Goal: Task Accomplishment & Management: Manage account settings

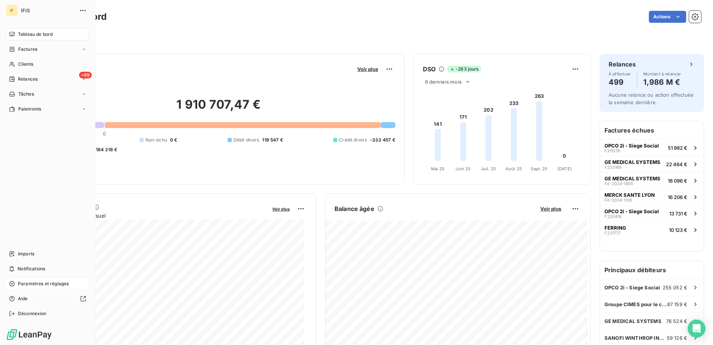
click at [35, 281] on span "Paramètres et réglages" at bounding box center [43, 283] width 51 height 7
click at [37, 283] on span "Paramètres et réglages" at bounding box center [43, 283] width 51 height 7
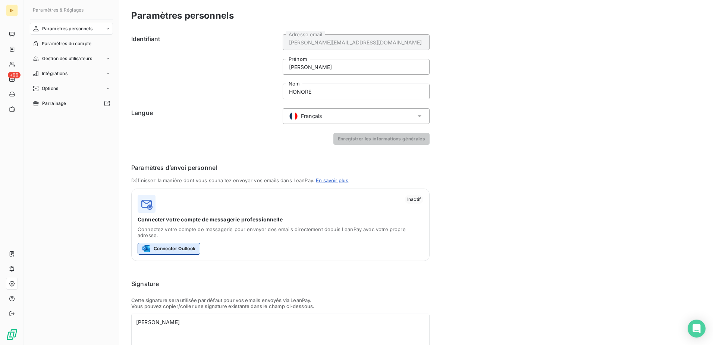
click at [169, 242] on button "Connecter Outlook" at bounding box center [169, 248] width 63 height 12
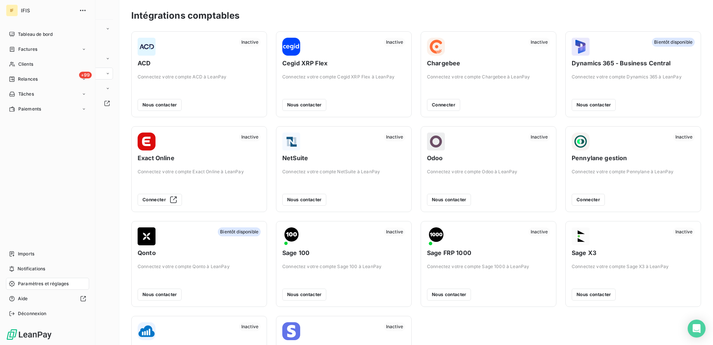
click at [23, 281] on span "Paramètres et réglages" at bounding box center [43, 283] width 51 height 7
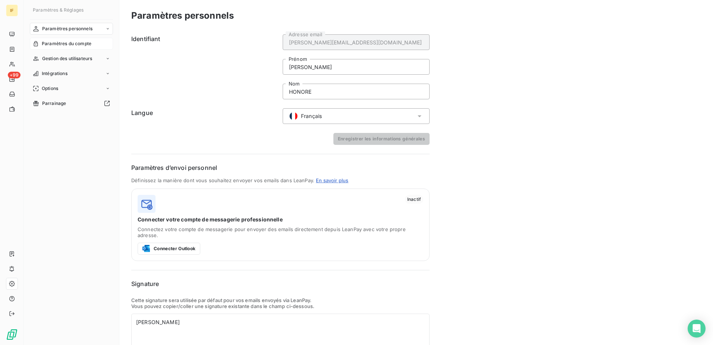
click at [63, 43] on span "Paramètres du compte" at bounding box center [67, 43] width 50 height 7
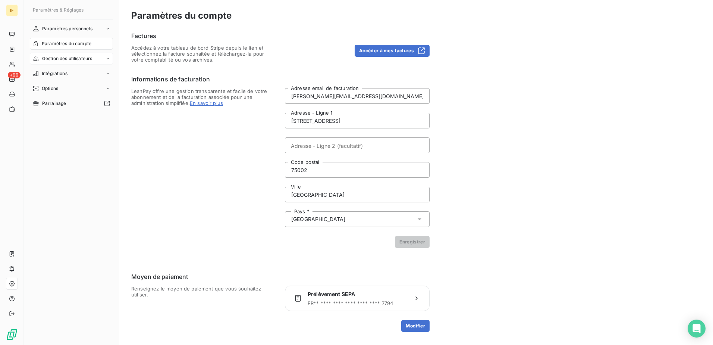
click at [60, 58] on span "Gestion des utilisateurs" at bounding box center [67, 58] width 50 height 7
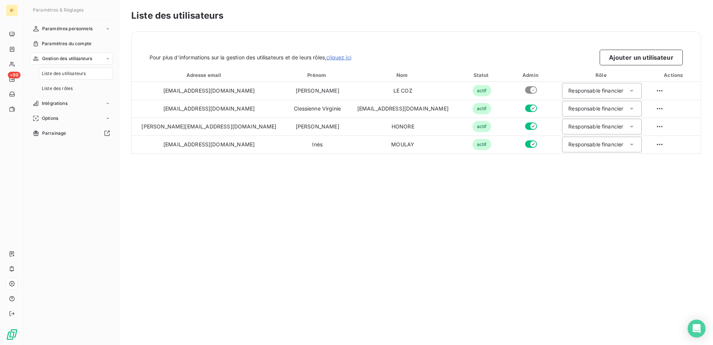
click at [346, 57] on link "cliquez ici" at bounding box center [338, 57] width 25 height 6
click at [45, 117] on span "Options" at bounding box center [50, 118] width 16 height 7
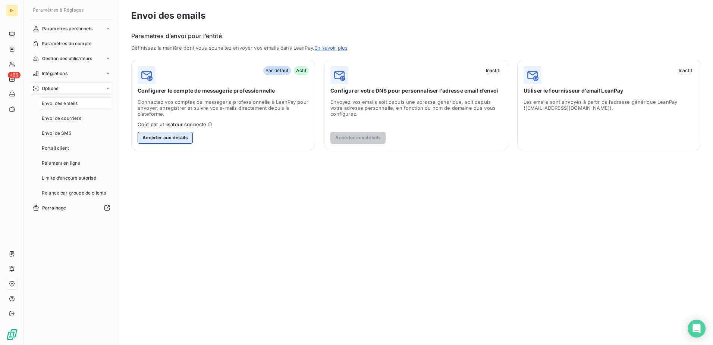
click at [149, 135] on button "Accéder aux détails" at bounding box center [165, 138] width 55 height 12
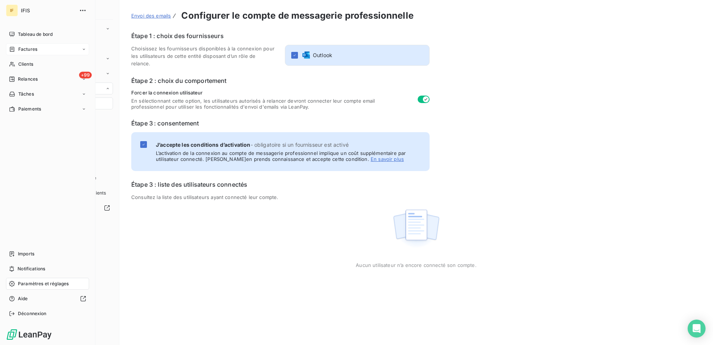
click at [29, 48] on span "Factures" at bounding box center [27, 49] width 19 height 7
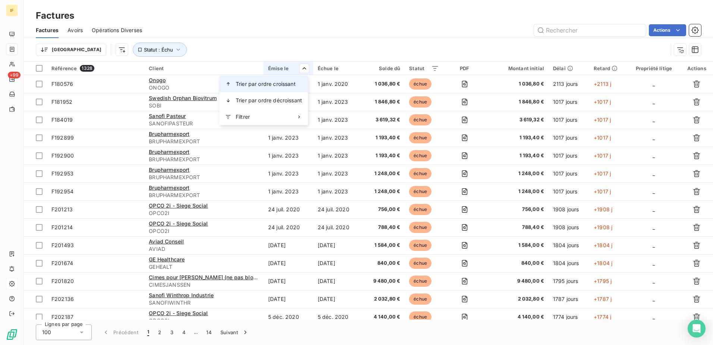
click at [284, 81] on span "Trier par ordre croissant" at bounding box center [266, 83] width 60 height 7
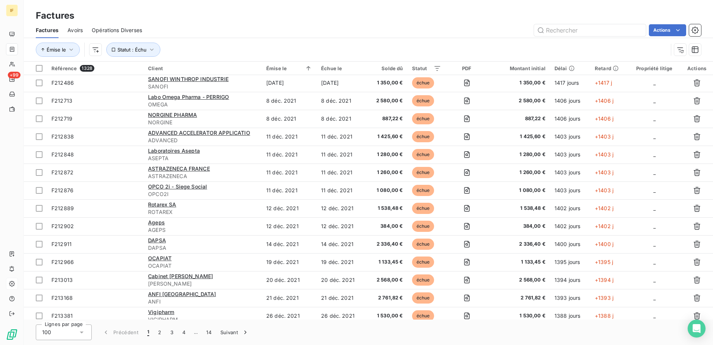
scroll to position [1007, 0]
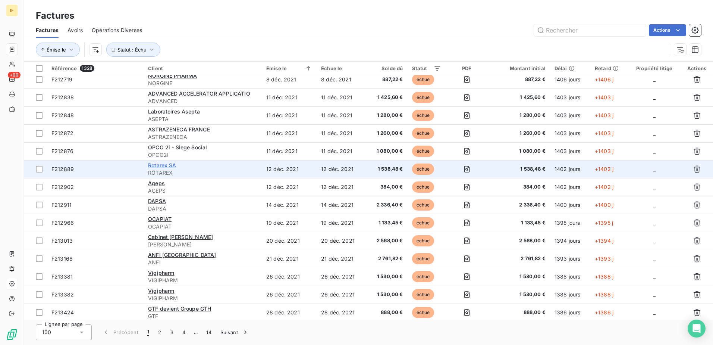
click at [159, 165] on span "Rotarex SA" at bounding box center [162, 165] width 28 height 6
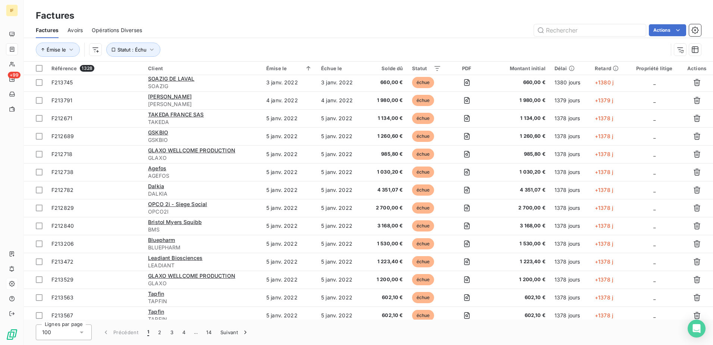
scroll to position [1546, 0]
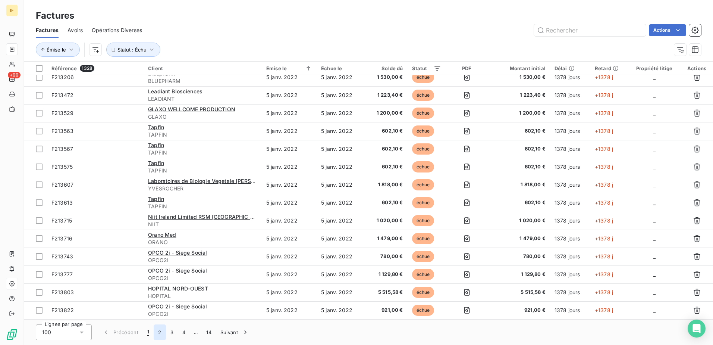
click at [159, 334] on button "2" at bounding box center [160, 332] width 12 height 16
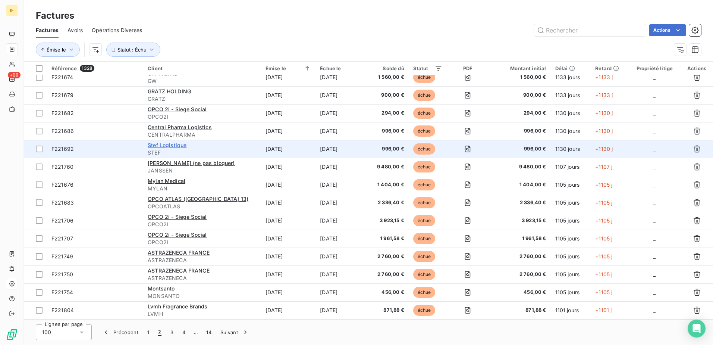
click at [161, 145] on span "Stef Logistique" at bounding box center [167, 145] width 39 height 6
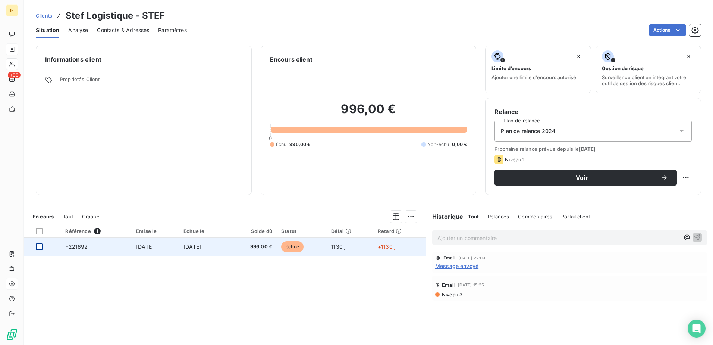
click at [38, 247] on div at bounding box center [39, 246] width 7 height 7
click at [67, 246] on span "F221692" at bounding box center [76, 246] width 22 height 6
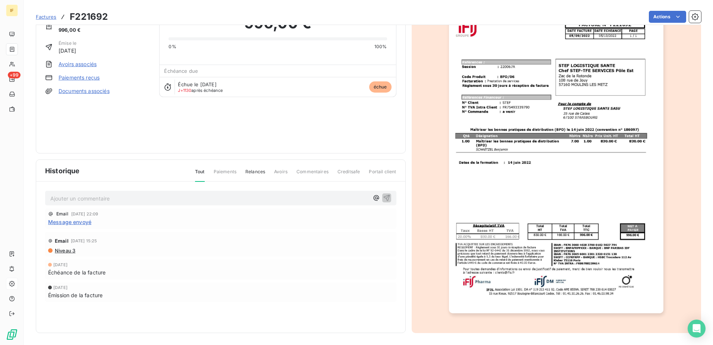
scroll to position [3, 0]
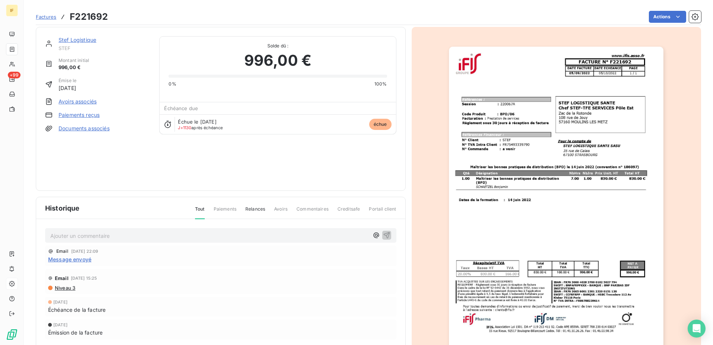
click at [252, 208] on span "Relances" at bounding box center [255, 211] width 20 height 13
click at [198, 208] on span "Tout" at bounding box center [200, 211] width 10 height 13
click at [663, 18] on html "IF +99 Factures F221692 Actions Stef Logistique STEF Montant initial 996,00 € É…" at bounding box center [356, 172] width 713 height 345
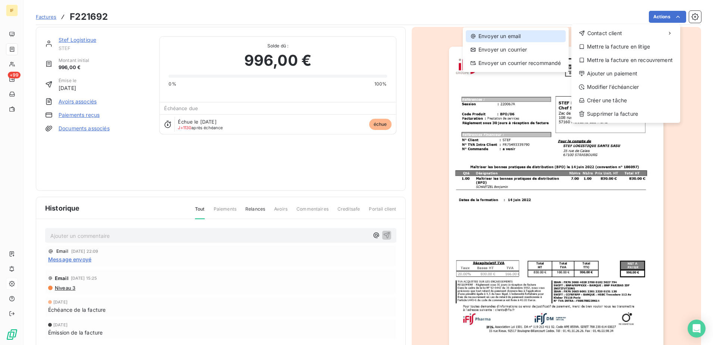
click at [507, 35] on div "Envoyer un email" at bounding box center [516, 36] width 100 height 12
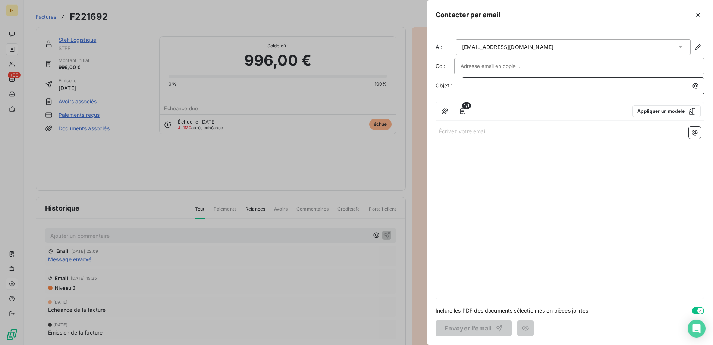
click at [475, 87] on p "﻿" at bounding box center [584, 85] width 233 height 9
click at [478, 132] on p "Écrivez votre email ... ﻿" at bounding box center [570, 130] width 262 height 9
click at [696, 131] on icon "button" at bounding box center [694, 132] width 7 height 7
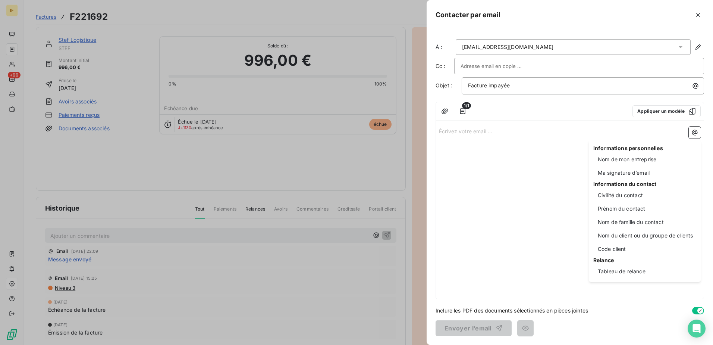
click at [697, 45] on html "IF +99 Factures F221692 Actions Stef Logistique STEF Montant initial 996,00 € É…" at bounding box center [356, 172] width 713 height 345
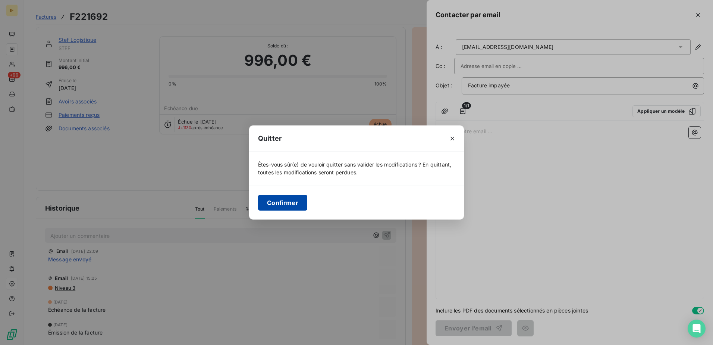
click at [292, 202] on button "Confirmer" at bounding box center [282, 203] width 49 height 16
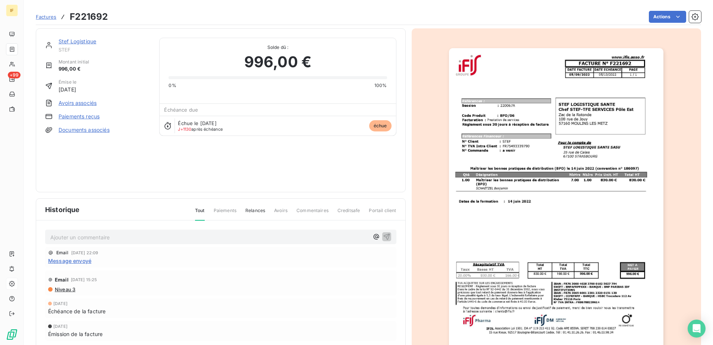
scroll to position [0, 0]
click at [309, 158] on div "Stef Logistique STEF Montant initial 996,00 € Émise le 10 sept. 2022 Avoirs ass…" at bounding box center [220, 110] width 351 height 145
click at [691, 16] on icon "button" at bounding box center [694, 16] width 7 height 7
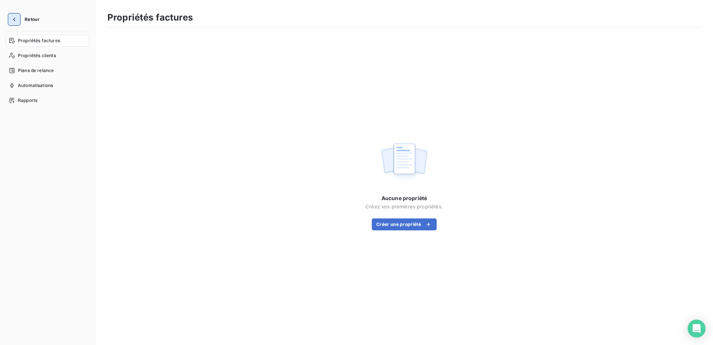
click at [14, 19] on icon "button" at bounding box center [13, 19] width 7 height 7
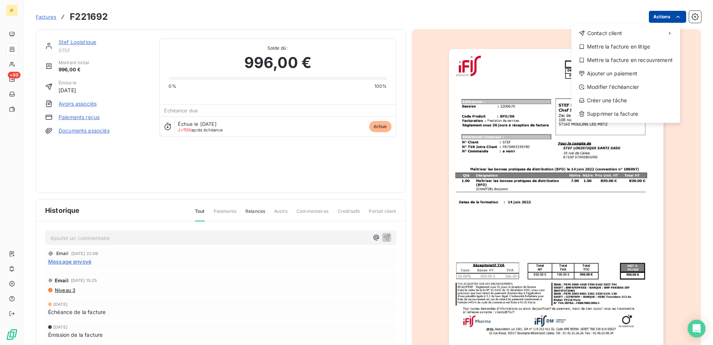
click at [656, 16] on html "IF +99 Factures F221692 Actions Contact client Mettre la facture en litige Mett…" at bounding box center [356, 172] width 713 height 345
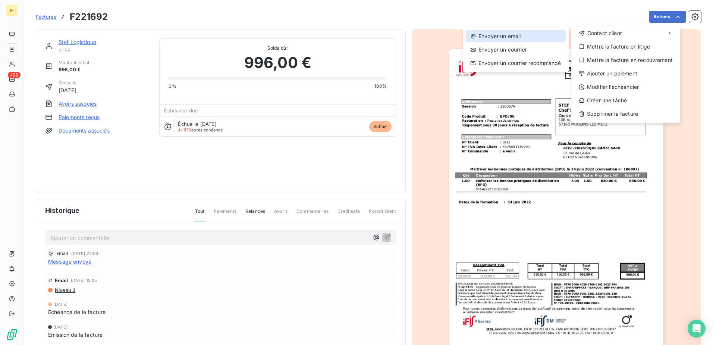
click at [511, 37] on div "Envoyer un email" at bounding box center [516, 36] width 100 height 12
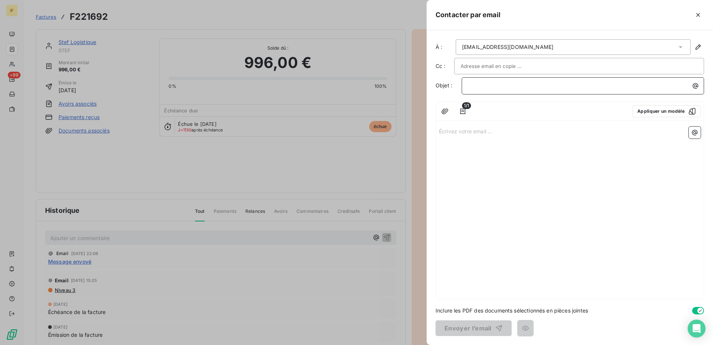
click at [494, 84] on p "﻿" at bounding box center [584, 85] width 233 height 9
click at [475, 132] on p "Écrivez votre email ... ﻿" at bounding box center [570, 130] width 262 height 9
click at [444, 132] on p "Écrivez votre email ... ﻿" at bounding box center [570, 130] width 262 height 9
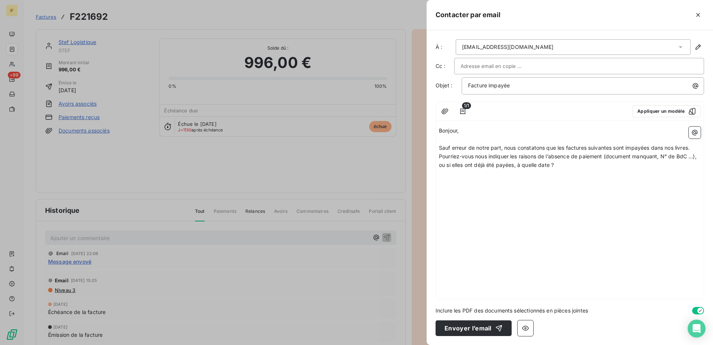
click at [566, 148] on span "Sauf erreur de notre part, nous constatons que les factures suivantes sont impa…" at bounding box center [564, 147] width 251 height 6
click at [586, 149] on span "Sauf erreur de notre part, nous constatons que la factures suivantes sont impay…" at bounding box center [563, 147] width 248 height 6
click at [607, 149] on span "Sauf erreur de notre part, nous constatons que la facture suivantes sont impayé…" at bounding box center [561, 147] width 245 height 6
click at [608, 148] on span "Sauf erreur de notre part, nous constatons que la facture suivante sont impayée…" at bounding box center [560, 147] width 243 height 6
click at [461, 165] on span "Pourriez vous nous indiquer les raisons de l’absence de paiement (document manq…" at bounding box center [568, 160] width 258 height 15
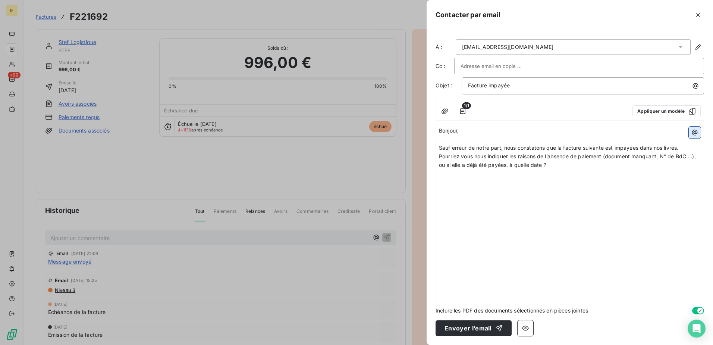
click at [694, 135] on icon "button" at bounding box center [695, 133] width 6 height 6
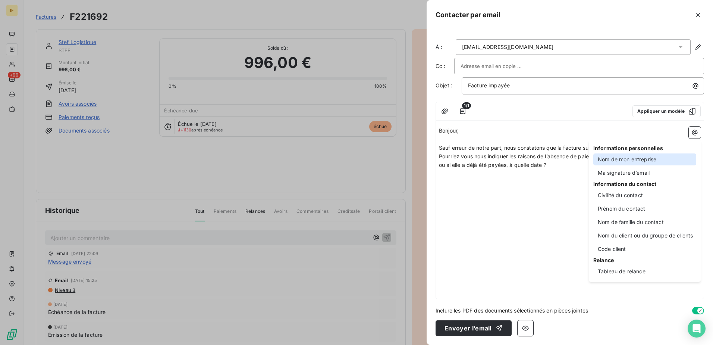
click at [650, 156] on div "Nom de mon entreprise" at bounding box center [644, 159] width 103 height 12
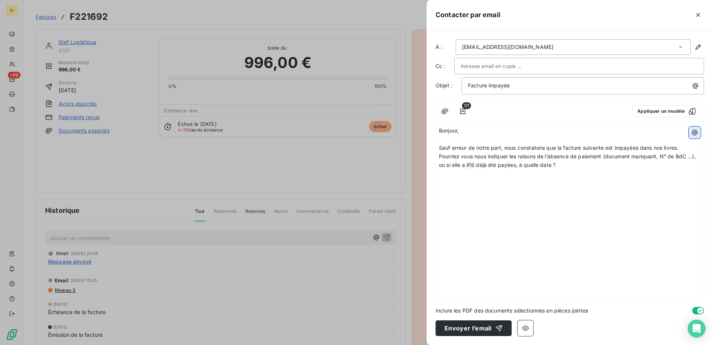
click at [697, 133] on icon "button" at bounding box center [695, 133] width 6 height 6
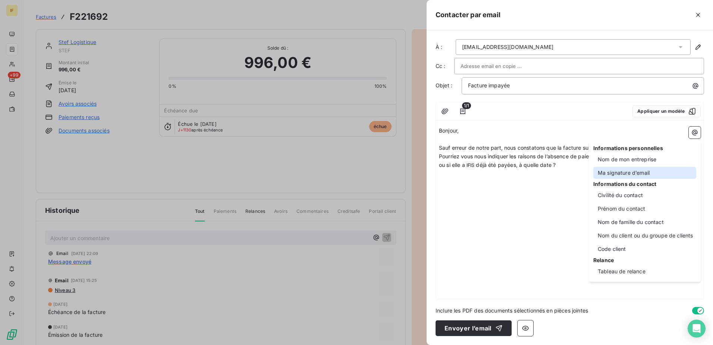
click at [648, 174] on div "Ma signature d’email" at bounding box center [644, 173] width 103 height 12
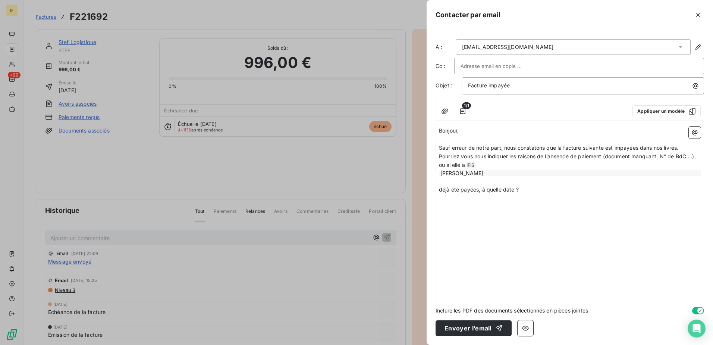
click at [485, 164] on p "Pourriez vous nous indiquer les raisons de l’absence de paiement (document manq…" at bounding box center [570, 161] width 262 height 18
click at [493, 173] on div "[PERSON_NAME]" at bounding box center [570, 173] width 262 height 6
drag, startPoint x: 493, startPoint y: 173, endPoint x: 493, endPoint y: 198, distance: 25.4
click at [493, 198] on div "Bonjour, ﻿ Sauf erreur de notre part, nous constatons que la facture suivante e…" at bounding box center [570, 164] width 262 height 76
click at [505, 172] on div "[PERSON_NAME]" at bounding box center [570, 173] width 262 height 6
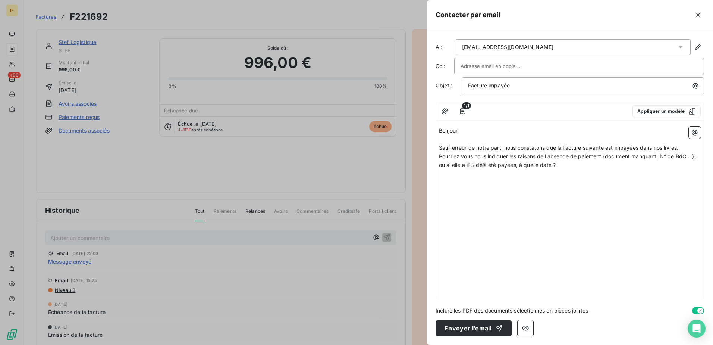
click at [566, 166] on p "Pourriez vous nous indiquer les raisons de l’absence de paiement (document manq…" at bounding box center [570, 161] width 262 height 18
click at [693, 133] on icon "button" at bounding box center [694, 132] width 7 height 7
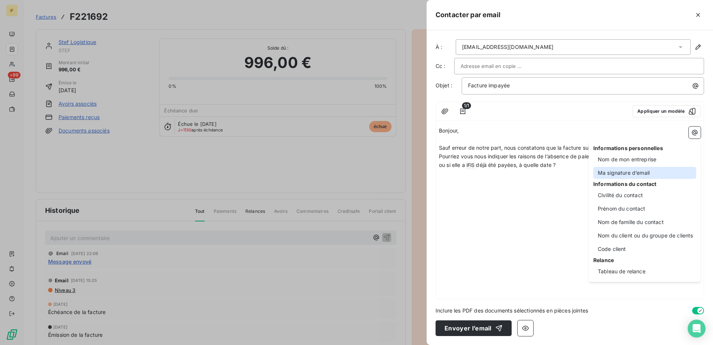
click at [640, 174] on div "Ma signature d’email" at bounding box center [644, 173] width 103 height 12
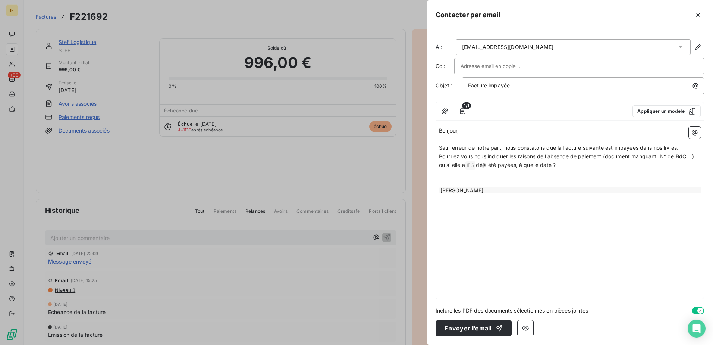
click at [619, 189] on div "[PERSON_NAME]" at bounding box center [570, 190] width 262 height 6
click at [447, 180] on p "﻿" at bounding box center [570, 182] width 262 height 9
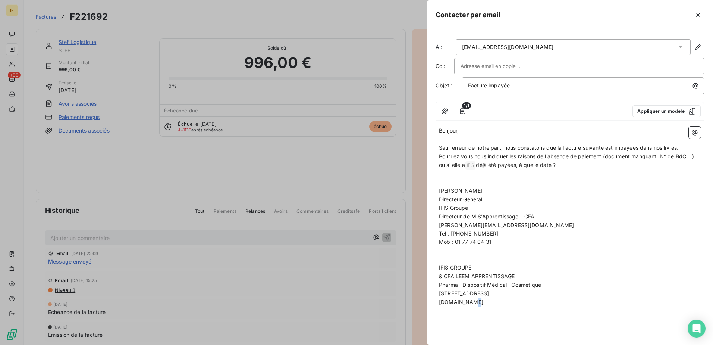
drag, startPoint x: 498, startPoint y: 304, endPoint x: 466, endPoint y: 302, distance: 32.1
click at [466, 302] on p "www.ifis.fr" at bounding box center [570, 302] width 262 height 9
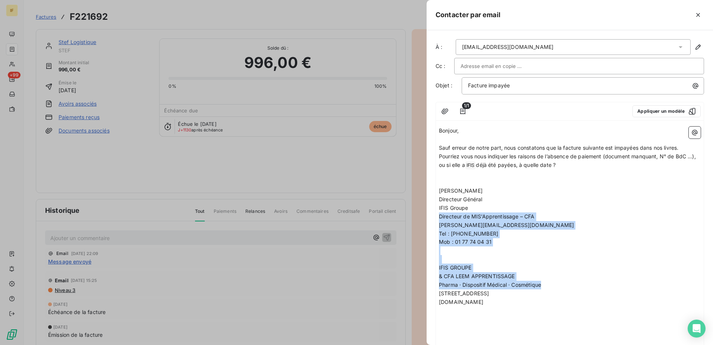
drag, startPoint x: 551, startPoint y: 285, endPoint x: 433, endPoint y: 220, distance: 135.3
click at [433, 220] on div "À : virginie.roret@stef.com Cc : Objet : Facture impayée 1/1 Appliquer un modèl…" at bounding box center [570, 187] width 286 height 314
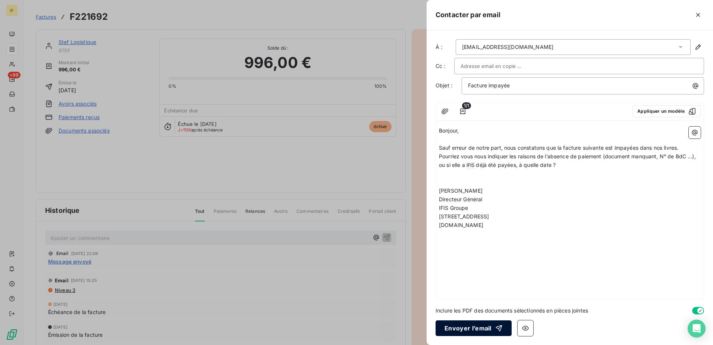
click at [471, 327] on button "Envoyer l’email" at bounding box center [474, 328] width 76 height 16
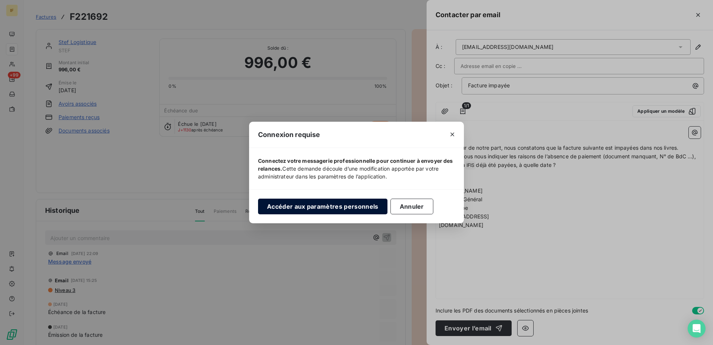
click at [315, 205] on button "Accéder aux paramètres personnels" at bounding box center [322, 206] width 129 height 16
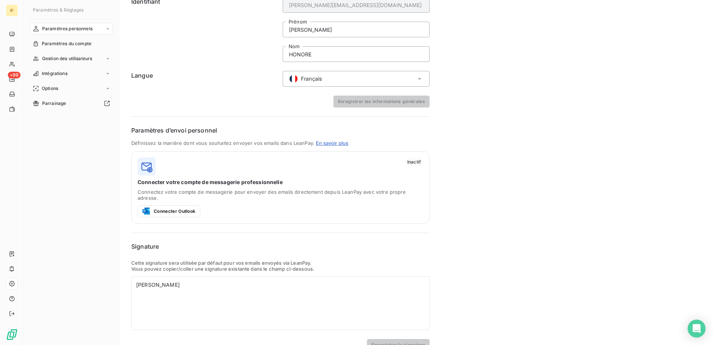
scroll to position [46, 0]
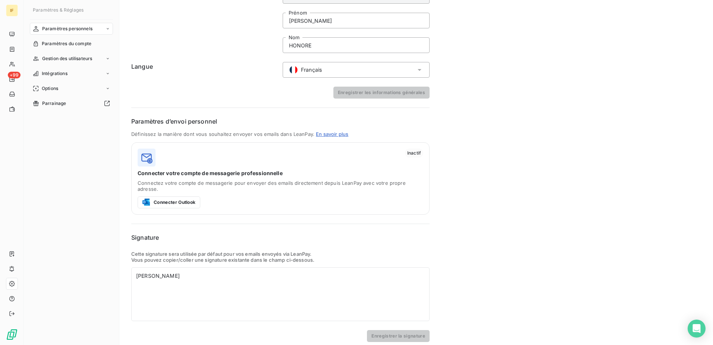
click at [415, 153] on span "Inactif" at bounding box center [414, 152] width 18 height 9
click at [147, 157] on img at bounding box center [147, 157] width 18 height 18
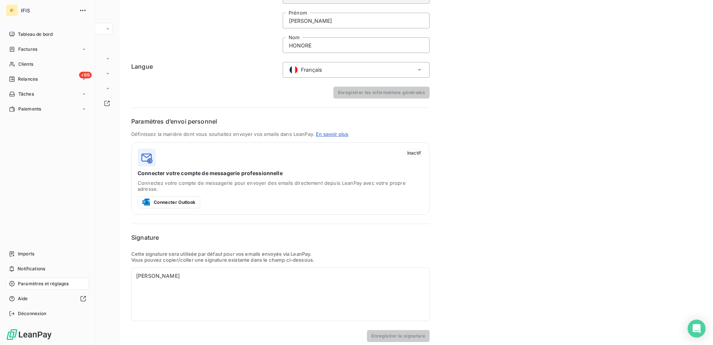
click at [35, 283] on span "Paramètres et réglages" at bounding box center [43, 283] width 51 height 7
click at [56, 283] on span "Paramètres et réglages" at bounding box center [43, 283] width 51 height 7
click at [41, 270] on span "Notifications" at bounding box center [32, 268] width 28 height 7
click at [41, 283] on span "Paramètres et réglages" at bounding box center [43, 283] width 51 height 7
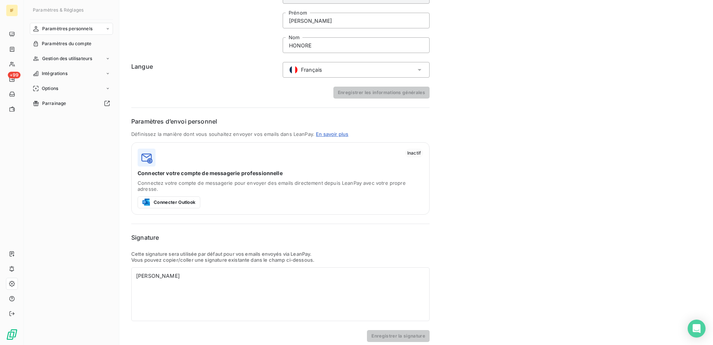
click at [85, 29] on span "Paramètres personnels" at bounding box center [67, 28] width 50 height 7
click at [81, 44] on span "Informations personnelles" at bounding box center [70, 43] width 56 height 7
click at [76, 57] on span "Centre de notifications" at bounding box center [66, 58] width 49 height 7
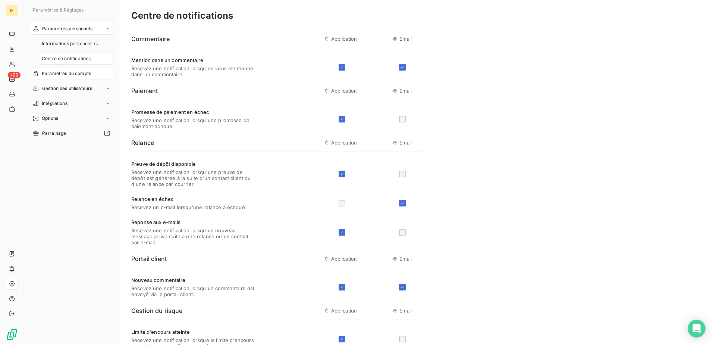
click at [65, 74] on span "Paramètres du compte" at bounding box center [67, 73] width 50 height 7
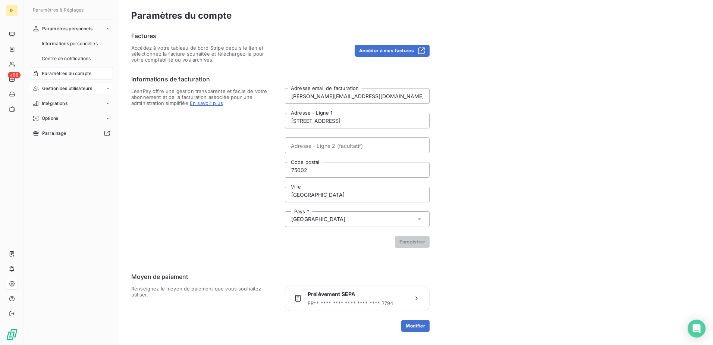
click at [58, 89] on span "Gestion des utilisateurs" at bounding box center [67, 88] width 50 height 7
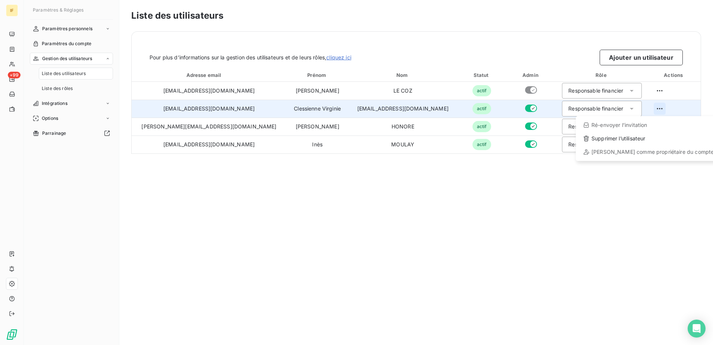
click at [645, 109] on html "IF +99 Paramètres & Réglages Paramètres personnels Paramètres du compte Gestion…" at bounding box center [356, 172] width 713 height 345
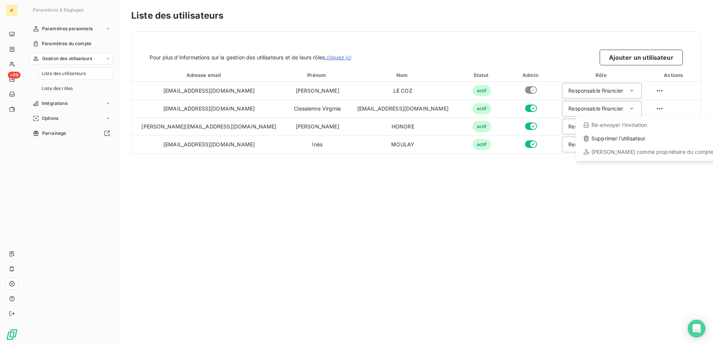
click at [547, 178] on html "IF +99 Paramètres & Réglages Paramètres personnels Paramètres du compte Gestion…" at bounding box center [356, 172] width 713 height 345
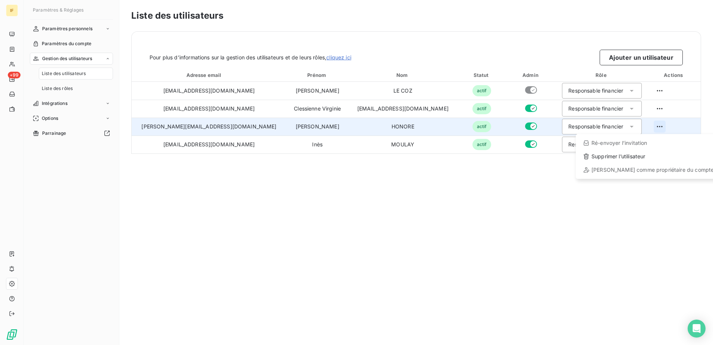
click at [644, 126] on html "IF +99 Paramètres & Réglages Paramètres personnels Paramètres du compte Gestion…" at bounding box center [356, 172] width 713 height 345
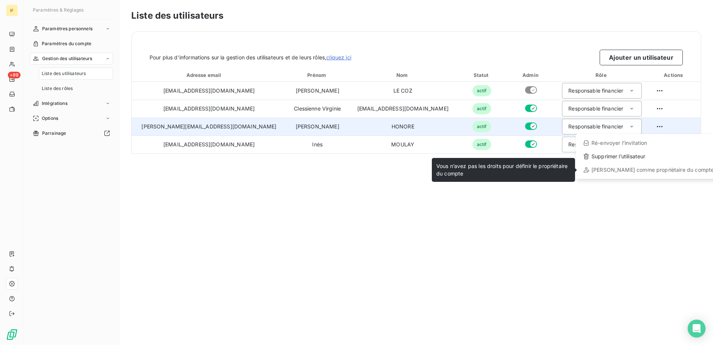
click at [627, 172] on div "Définir comme propriétaire du compte" at bounding box center [648, 170] width 139 height 12
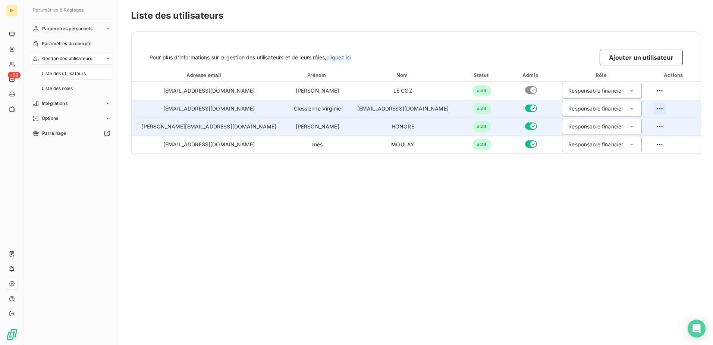
click at [646, 111] on html "IF +99 Paramètres & Réglages Paramètres personnels Paramètres du compte Gestion…" at bounding box center [356, 172] width 713 height 345
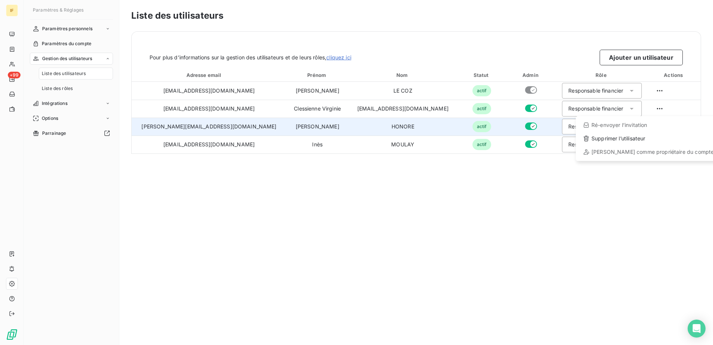
click at [644, 90] on html "IF +99 Paramètres & Réglages Paramètres personnels Paramètres du compte Gestion…" at bounding box center [356, 172] width 713 height 345
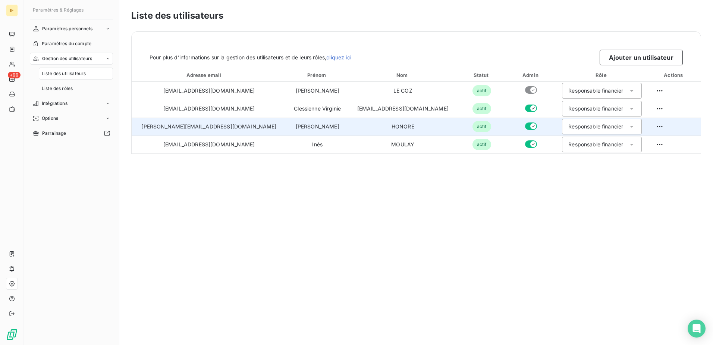
click at [644, 90] on html "IF +99 Paramètres & Réglages Paramètres personnels Paramètres du compte Gestion…" at bounding box center [356, 172] width 713 height 345
click at [639, 175] on html "IF +99 Paramètres & Réglages Paramètres personnels Paramètres du compte Gestion…" at bounding box center [356, 172] width 713 height 345
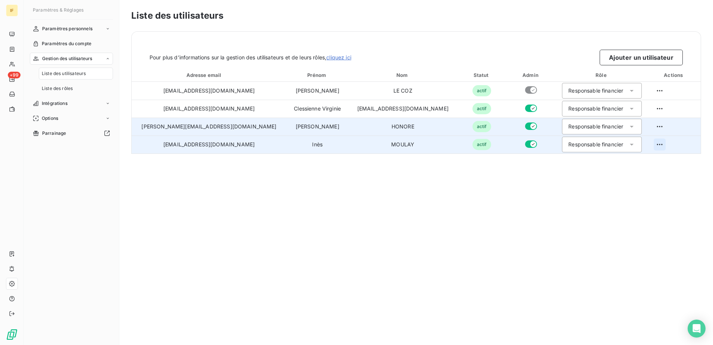
click at [644, 145] on html "IF +99 Paramètres & Réglages Paramètres personnels Paramètres du compte Gestion…" at bounding box center [356, 172] width 713 height 345
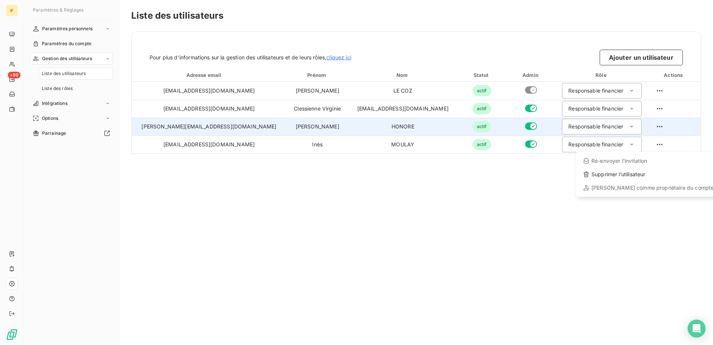
click at [273, 209] on html "IF +99 Paramètres & Réglages Paramètres personnels Paramètres du compte Gestion…" at bounding box center [356, 172] width 713 height 345
click at [56, 102] on span "Intégrations" at bounding box center [55, 103] width 26 height 7
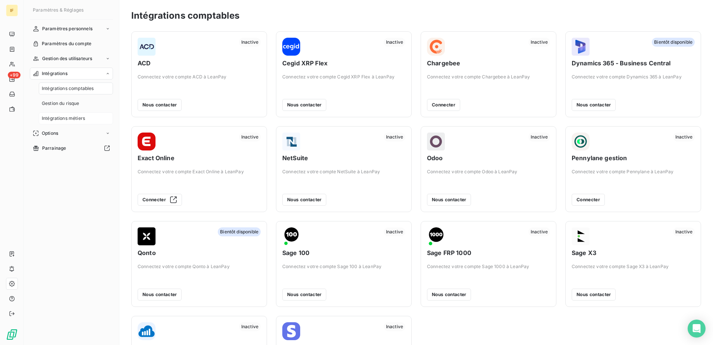
click at [54, 117] on span "Intégrations métiers" at bounding box center [63, 118] width 43 height 7
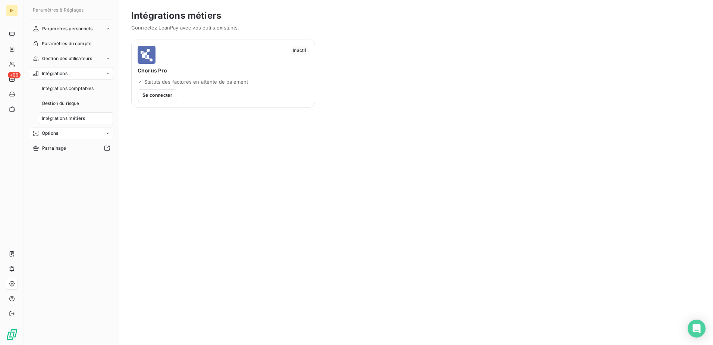
click at [48, 133] on span "Options" at bounding box center [50, 133] width 16 height 7
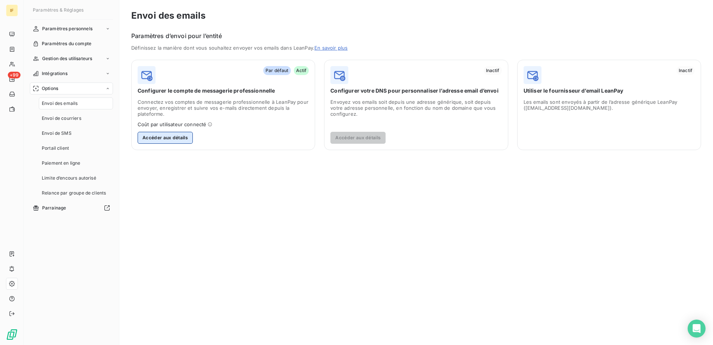
click at [176, 137] on button "Accéder aux détails" at bounding box center [165, 138] width 55 height 12
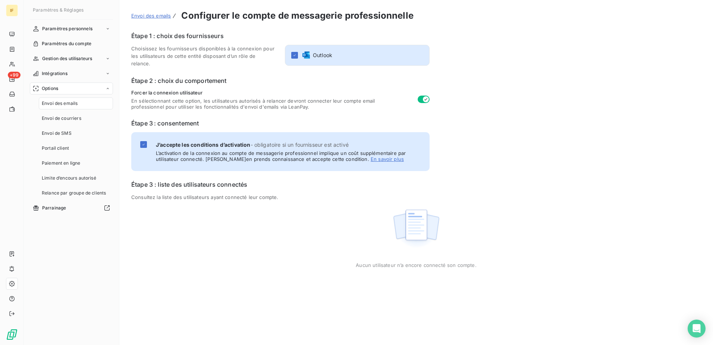
click at [147, 15] on span "Envoi des emails" at bounding box center [151, 16] width 40 height 6
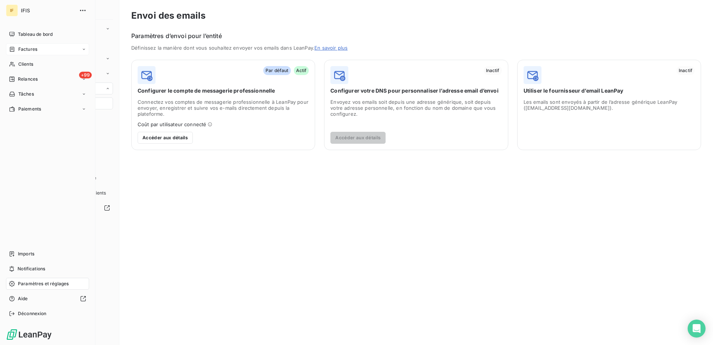
click at [29, 48] on span "Factures" at bounding box center [27, 49] width 19 height 7
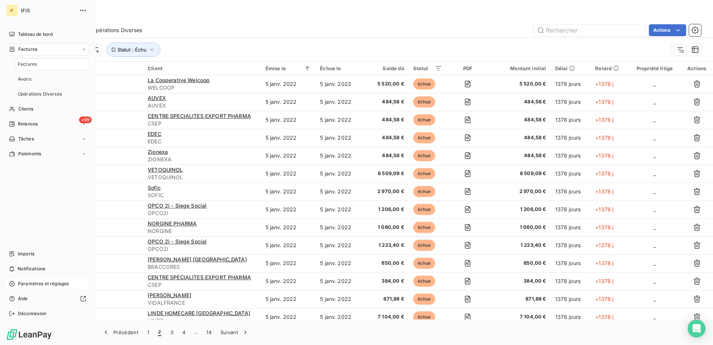
click at [30, 65] on span "Factures" at bounding box center [27, 64] width 19 height 7
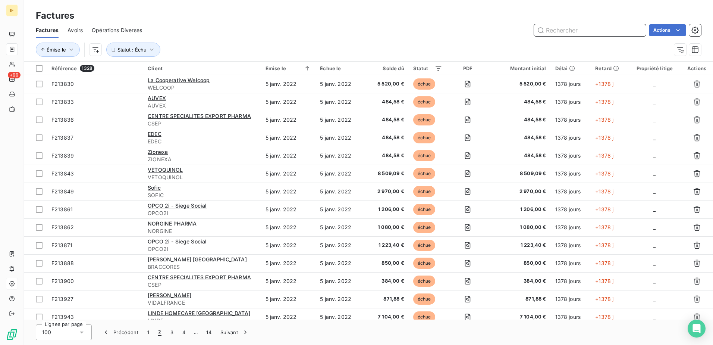
click at [550, 28] on input "text" at bounding box center [590, 30] width 112 height 12
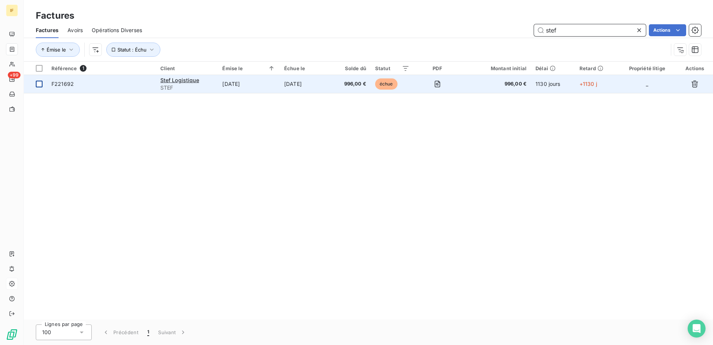
type input "stef"
click at [40, 85] on div at bounding box center [39, 84] width 7 height 7
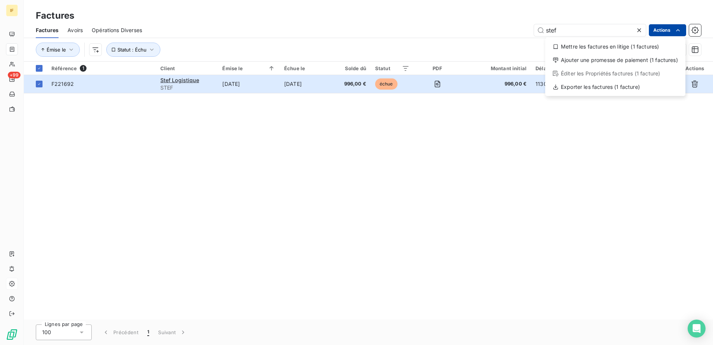
click at [664, 27] on html "IF +99 Factures Factures Avoirs Opérations Diverses stef Actions Mettre les fac…" at bounding box center [356, 172] width 713 height 345
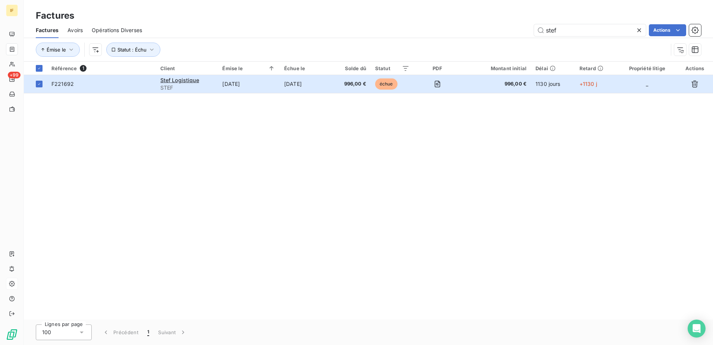
click at [606, 108] on html "IF +99 Factures Factures Avoirs Opérations Diverses stef Actions Émise le Statu…" at bounding box center [356, 172] width 713 height 345
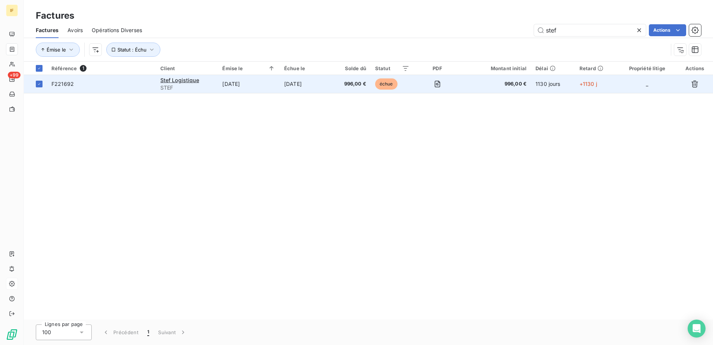
click at [334, 85] on td "996,00 €" at bounding box center [350, 84] width 40 height 18
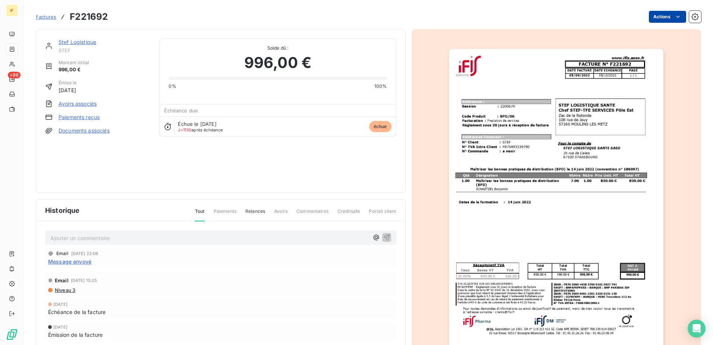
click at [659, 18] on html "IF +99 Factures F221692 Actions Stef Logistique STEF Montant initial 996,00 € É…" at bounding box center [356, 172] width 713 height 345
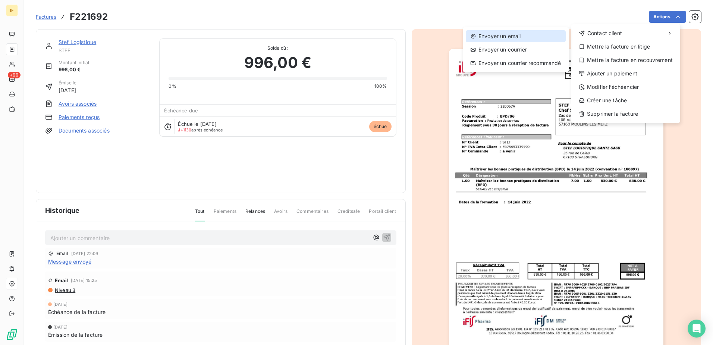
click at [510, 34] on div "Envoyer un email" at bounding box center [516, 36] width 100 height 12
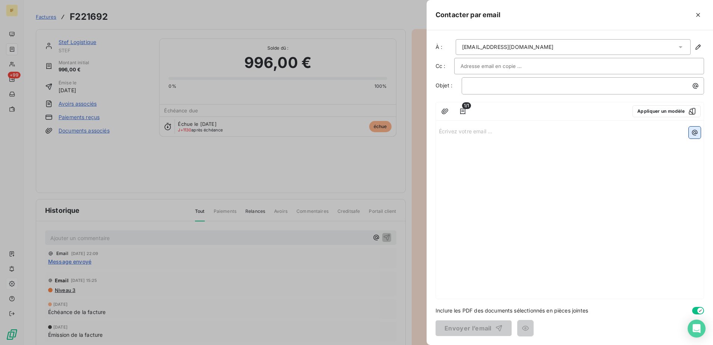
click at [697, 131] on icon "button" at bounding box center [695, 133] width 6 height 6
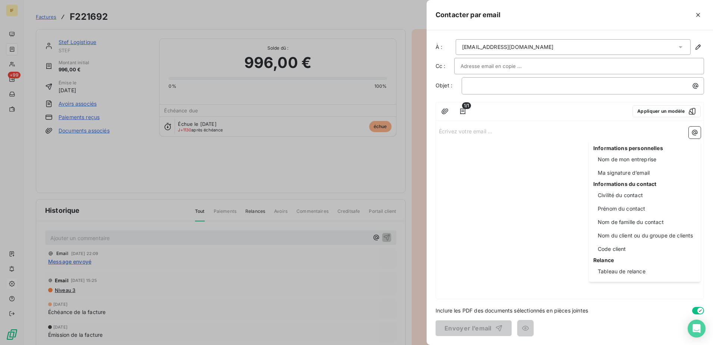
click at [543, 160] on html "IF +99 Factures F221692 Actions Stef Logistique STEF Montant initial 996,00 € É…" at bounding box center [356, 172] width 713 height 345
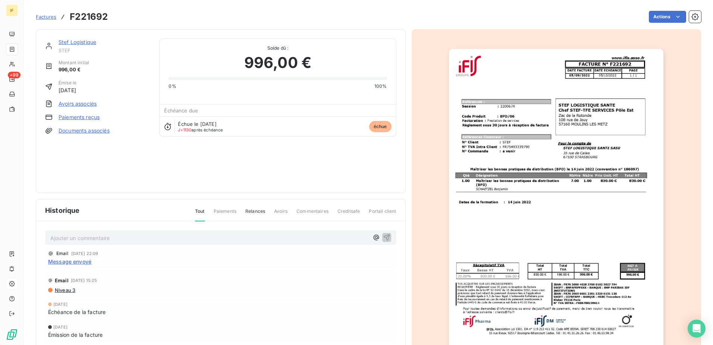
click at [66, 260] on span "Message envoyé" at bounding box center [69, 261] width 43 height 8
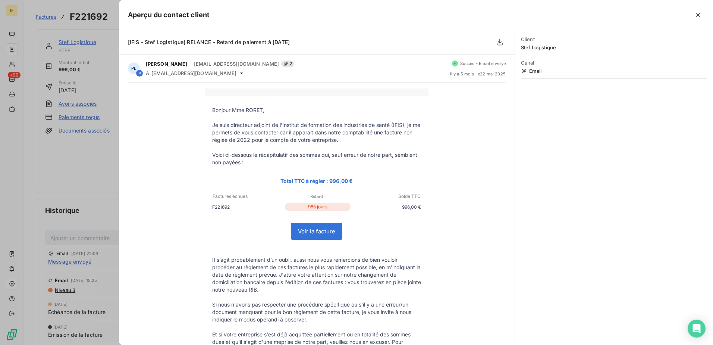
click at [529, 72] on span "Email" at bounding box center [614, 71] width 186 height 6
click at [541, 71] on span "Email" at bounding box center [614, 71] width 186 height 6
click at [526, 72] on icon at bounding box center [524, 71] width 6 height 6
click at [525, 63] on span "Canal" at bounding box center [614, 63] width 186 height 6
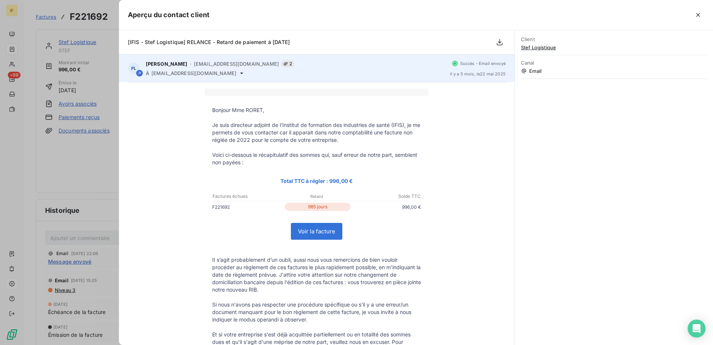
click at [239, 74] on icon at bounding box center [242, 73] width 6 height 6
click at [187, 73] on span "virginie.roret@stef.com" at bounding box center [193, 73] width 85 height 6
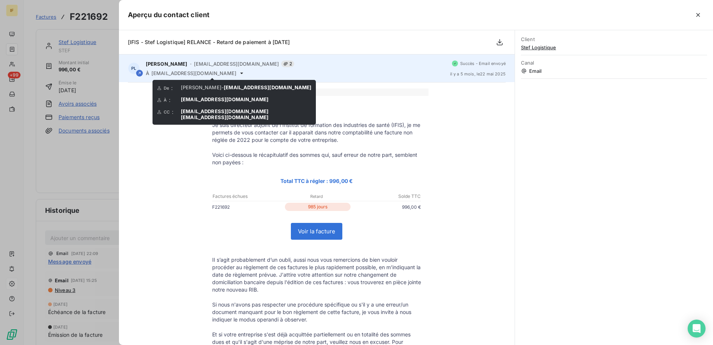
click at [239, 72] on icon at bounding box center [242, 73] width 6 height 6
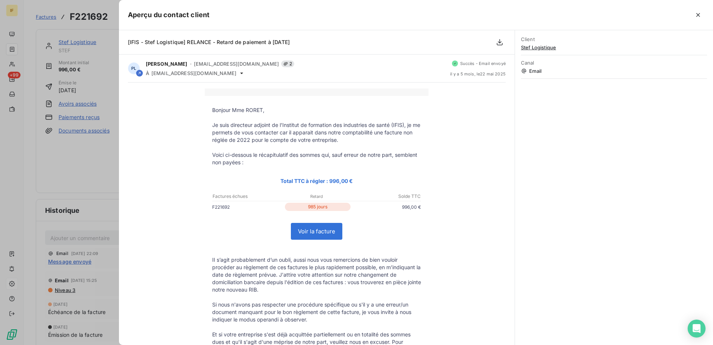
click at [99, 184] on div at bounding box center [356, 172] width 713 height 345
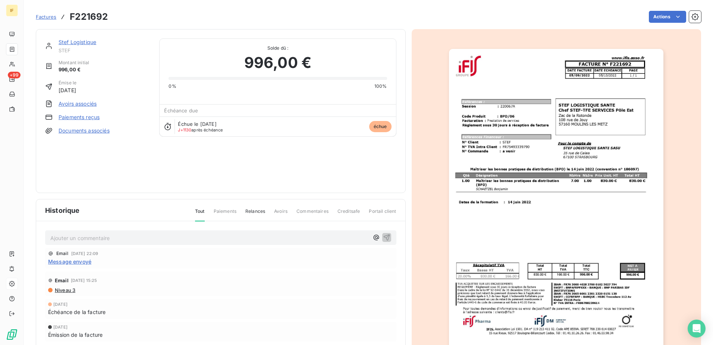
click at [271, 161] on div "Stef Logistique STEF Montant initial 996,00 € Émise le 10 sept. 2022 Avoirs ass…" at bounding box center [220, 110] width 351 height 145
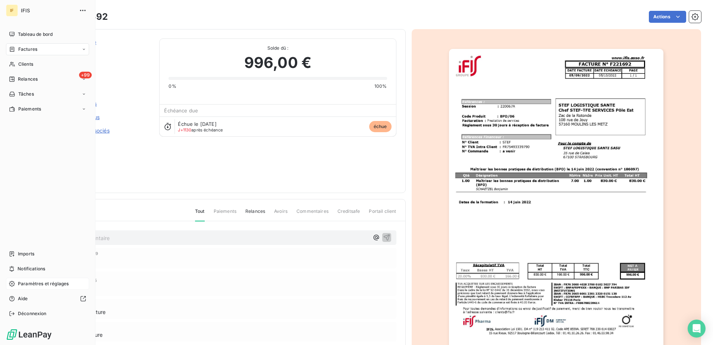
click at [36, 282] on span "Paramètres et réglages" at bounding box center [43, 283] width 51 height 7
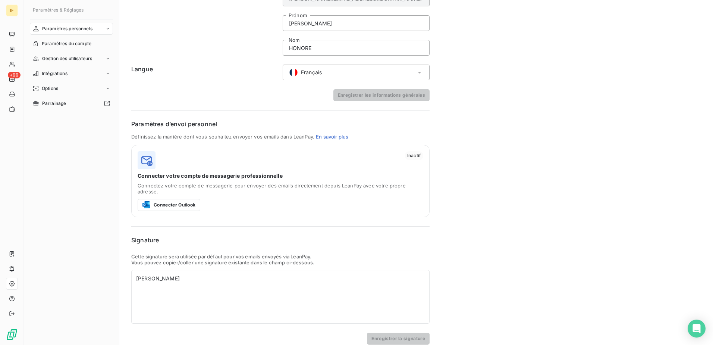
scroll to position [46, 0]
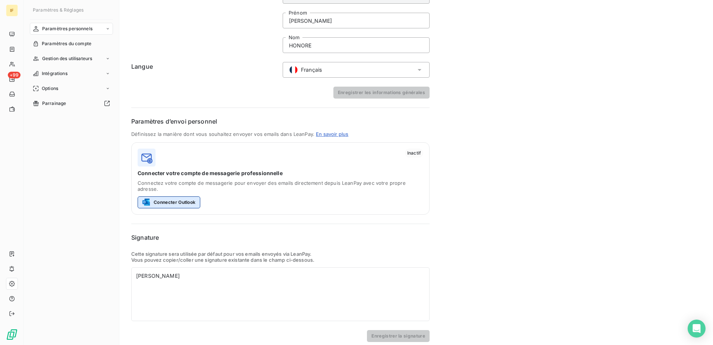
click at [172, 196] on button "Connecter Outlook" at bounding box center [169, 202] width 63 height 12
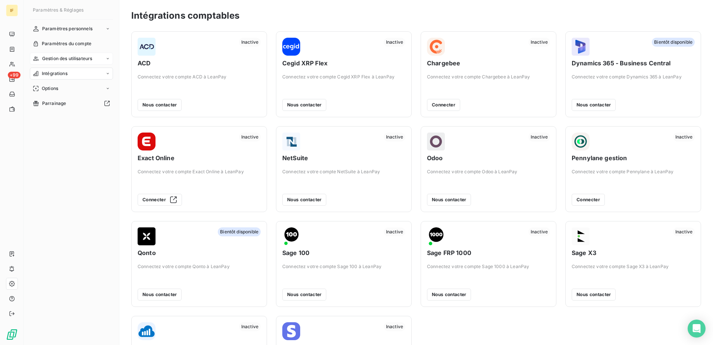
click at [73, 59] on span "Gestion des utilisateurs" at bounding box center [67, 58] width 50 height 7
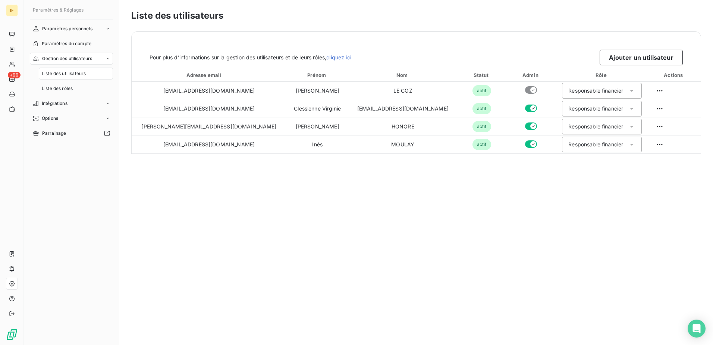
click at [434, 177] on div "Liste des utilisateurs Pour plus d’informations sur la gestion des utilisateurs…" at bounding box center [416, 172] width 594 height 345
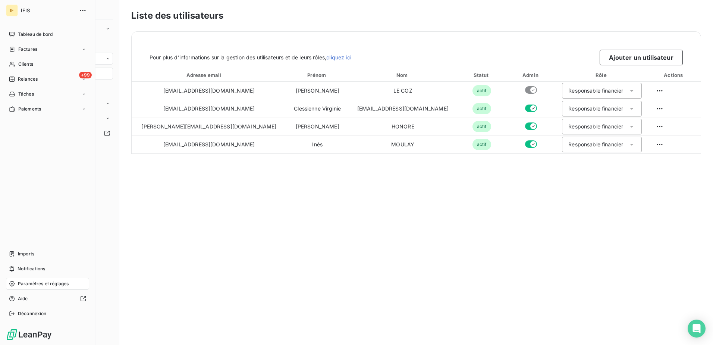
click at [57, 281] on span "Paramètres et réglages" at bounding box center [43, 283] width 51 height 7
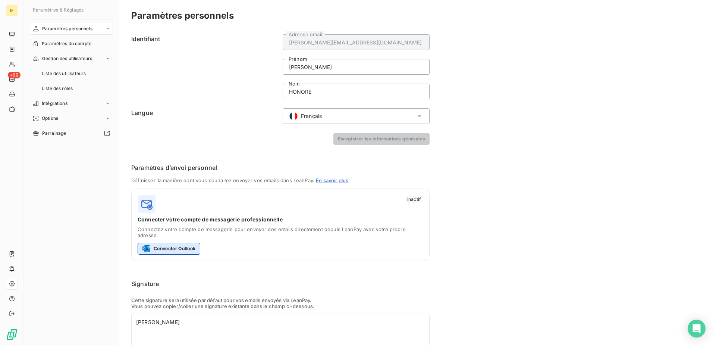
click at [168, 242] on button "Connecter Outlook" at bounding box center [169, 248] width 63 height 12
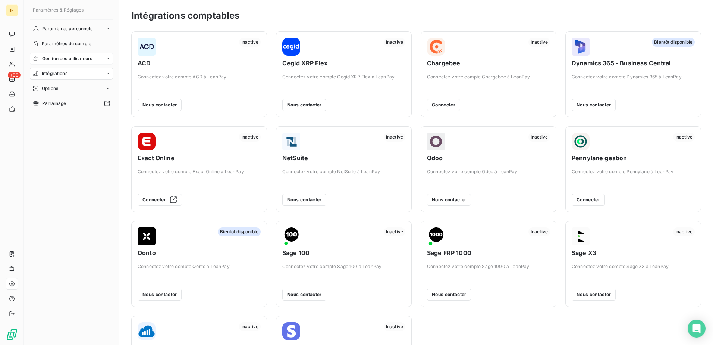
click at [57, 57] on span "Gestion des utilisateurs" at bounding box center [67, 58] width 50 height 7
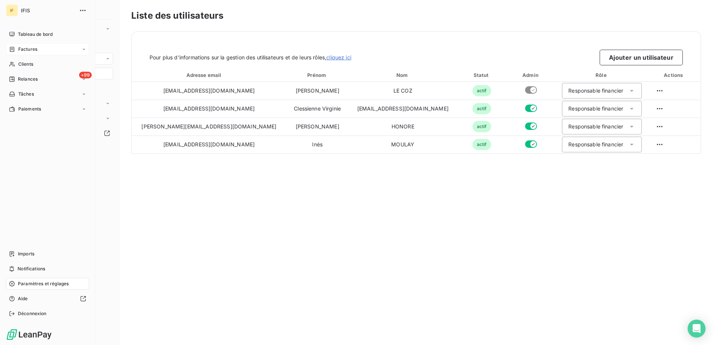
click at [30, 49] on span "Factures" at bounding box center [27, 49] width 19 height 7
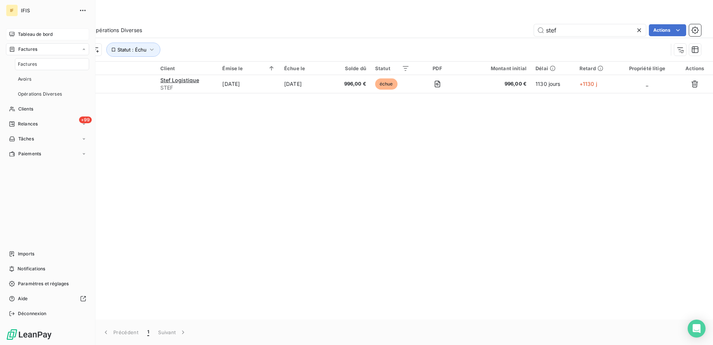
click at [31, 35] on span "Tableau de bord" at bounding box center [35, 34] width 35 height 7
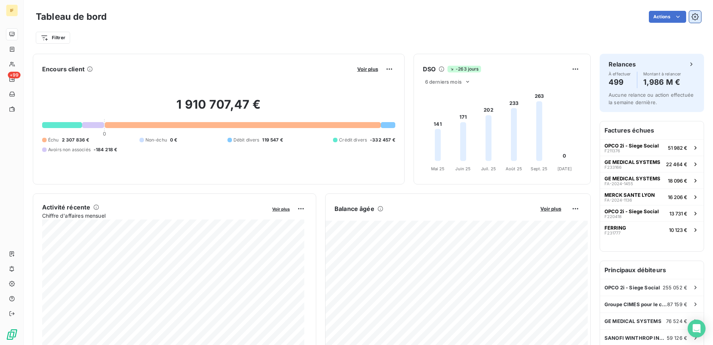
click at [691, 13] on icon "button" at bounding box center [694, 16] width 7 height 7
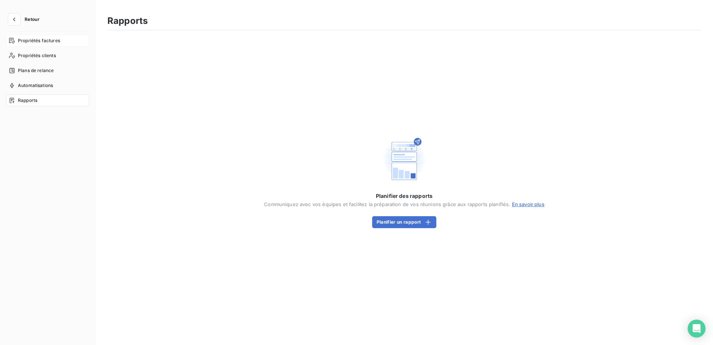
click at [40, 41] on span "Propriétés factures" at bounding box center [39, 40] width 42 height 7
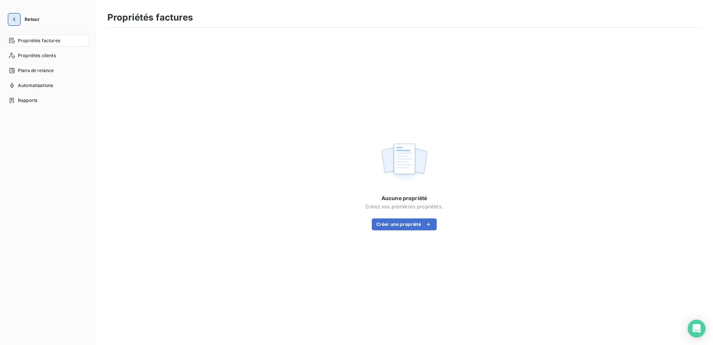
click at [15, 18] on icon "button" at bounding box center [14, 20] width 2 height 4
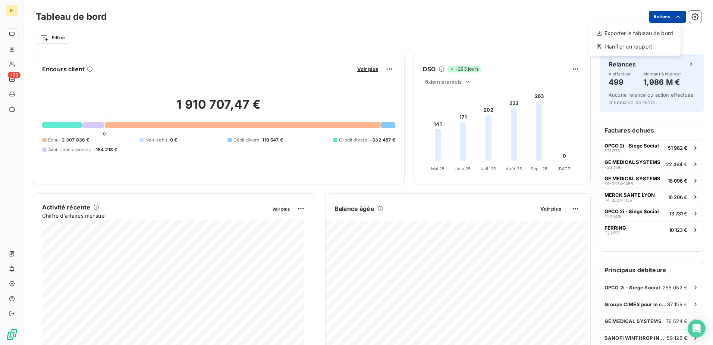
click at [676, 19] on html "IF +99 Tableau de bord Actions Exporter le tableau de bord Planifier un rapport…" at bounding box center [356, 172] width 713 height 345
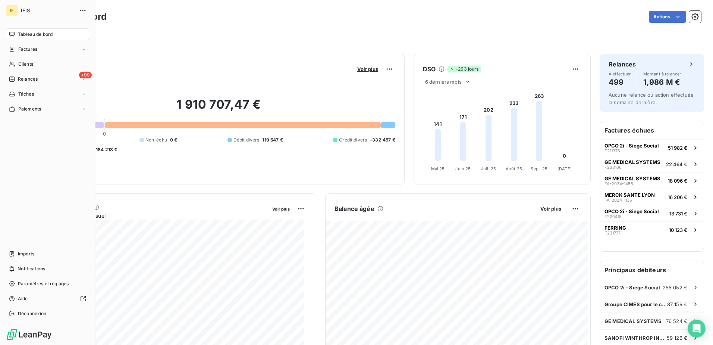
click at [19, 87] on html "IF IFIS Tableau de bord Factures Clients +99 Relances Tâches Paiements Imports …" at bounding box center [356, 172] width 713 height 345
click at [23, 80] on span "Relances" at bounding box center [28, 79] width 20 height 7
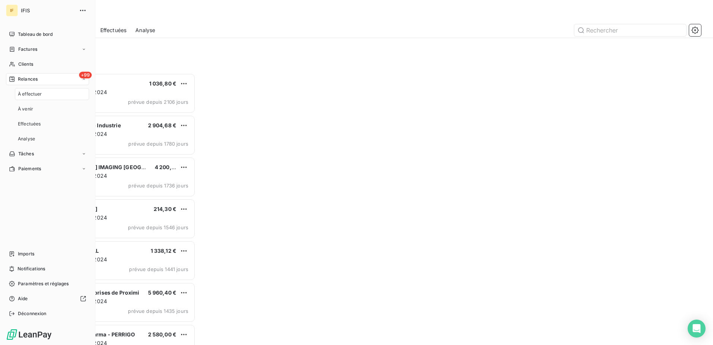
scroll to position [266, 154]
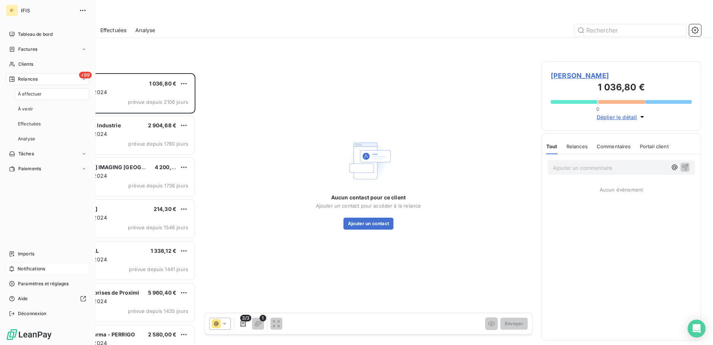
click at [27, 268] on span "Notifications" at bounding box center [32, 268] width 28 height 7
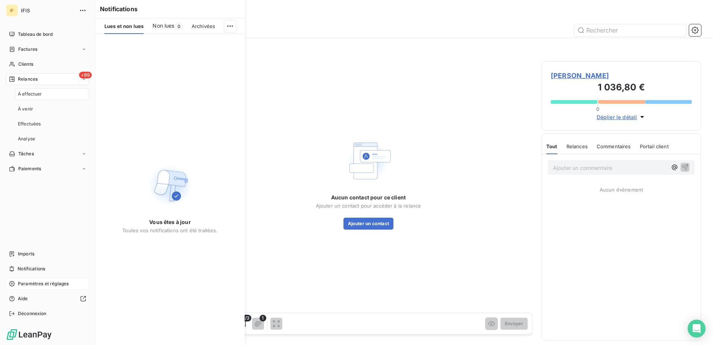
click at [37, 282] on span "Paramètres et réglages" at bounding box center [43, 283] width 51 height 7
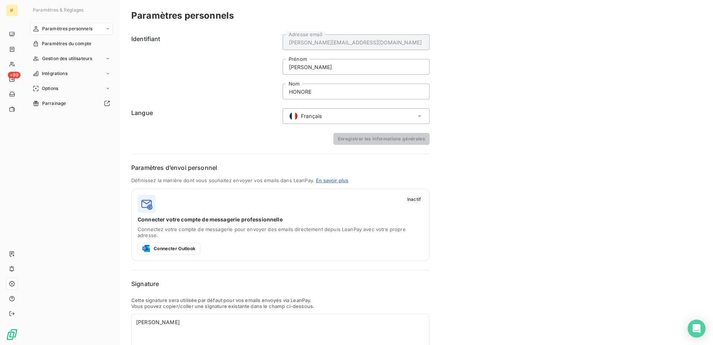
click at [72, 30] on span "Paramètres personnels" at bounding box center [67, 28] width 50 height 7
click at [68, 43] on span "Informations personnelles" at bounding box center [70, 43] width 56 height 7
click at [63, 59] on span "Centre de notifications" at bounding box center [66, 58] width 49 height 7
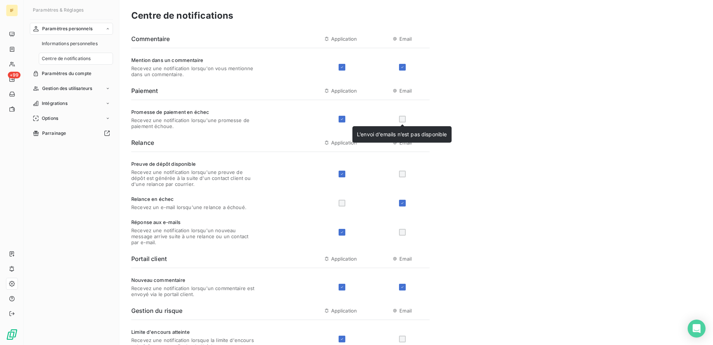
click at [403, 120] on div at bounding box center [402, 119] width 7 height 7
click at [65, 74] on span "Paramètres du compte" at bounding box center [67, 73] width 50 height 7
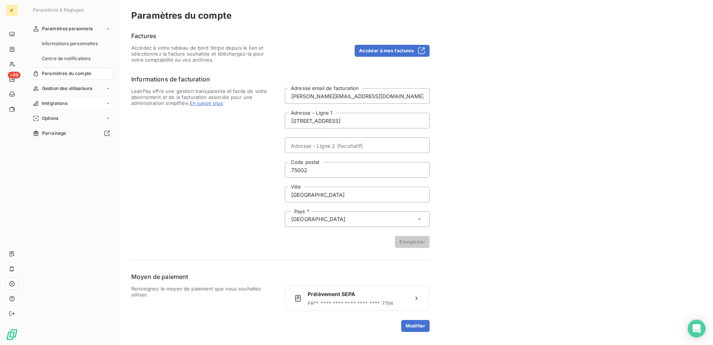
click at [54, 102] on span "Intégrations" at bounding box center [55, 103] width 26 height 7
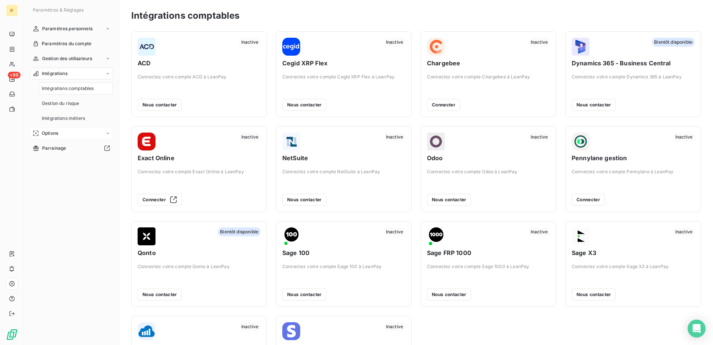
click at [51, 133] on span "Options" at bounding box center [50, 133] width 16 height 7
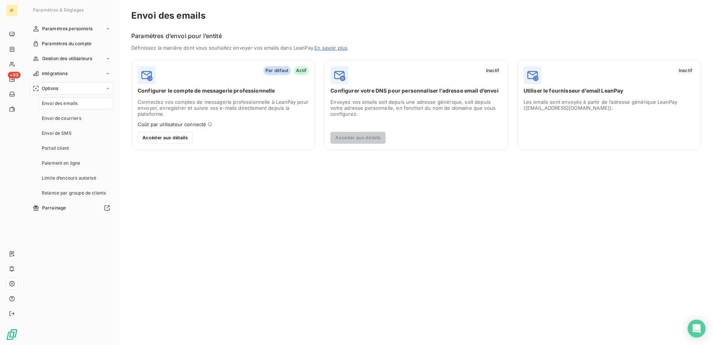
click at [302, 70] on span "Actif" at bounding box center [301, 70] width 15 height 9
click at [48, 119] on span "Envoi de courriers" at bounding box center [62, 118] width 40 height 7
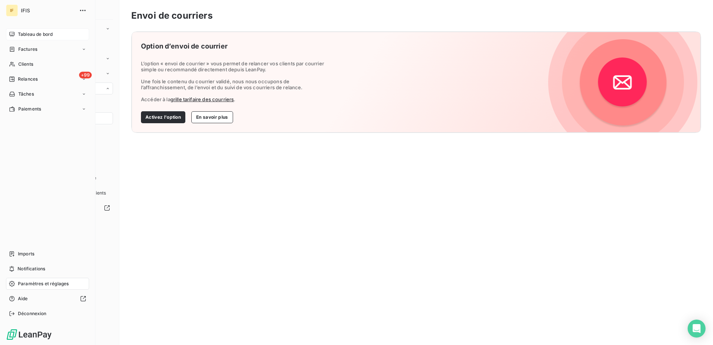
click at [37, 35] on span "Tableau de bord" at bounding box center [35, 34] width 35 height 7
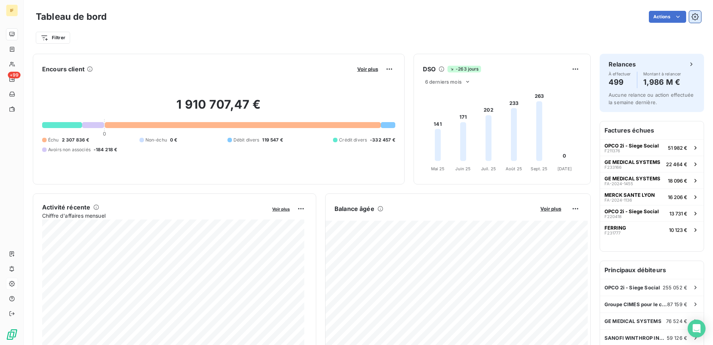
click at [691, 18] on icon "button" at bounding box center [694, 16] width 7 height 7
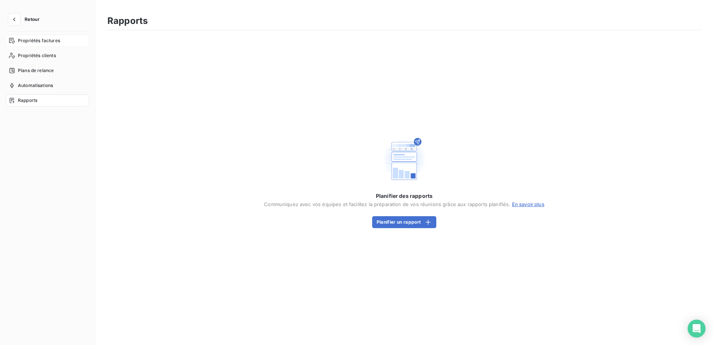
click at [49, 39] on span "Propriétés factures" at bounding box center [39, 40] width 42 height 7
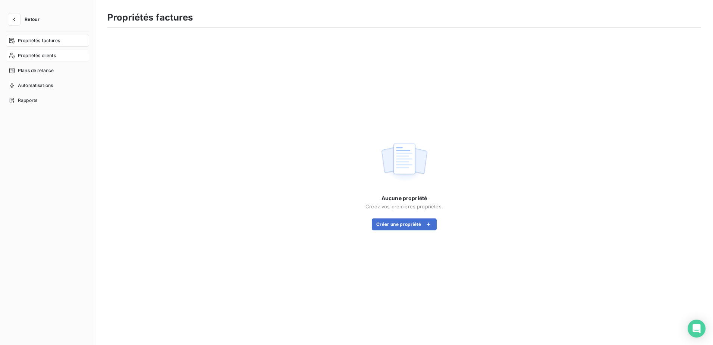
click at [50, 56] on span "Propriétés clients" at bounding box center [37, 55] width 38 height 7
click at [44, 72] on span "Plans de relance" at bounding box center [36, 70] width 36 height 7
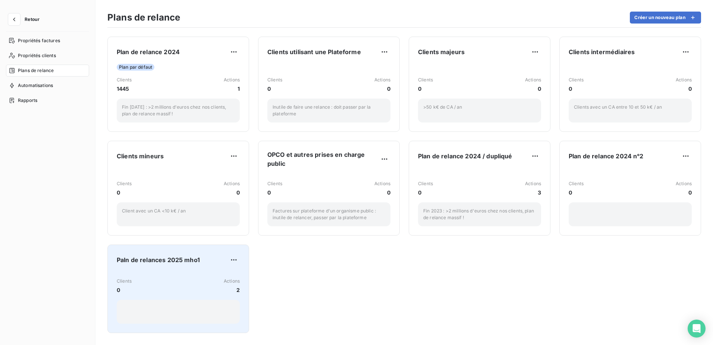
click at [173, 271] on div "Clients 0 Actions 2" at bounding box center [178, 297] width 123 height 52
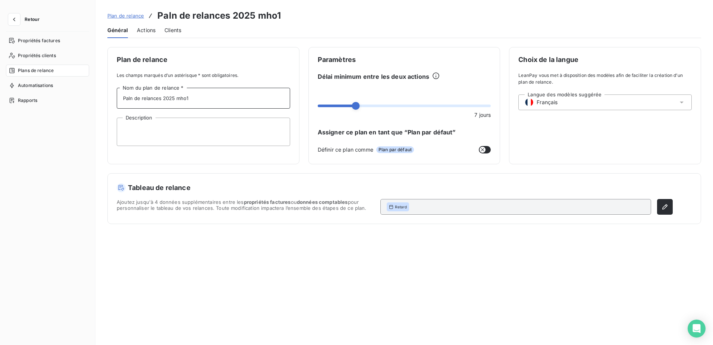
click at [128, 97] on input "Paln de relances 2025 mho1" at bounding box center [203, 98] width 173 height 21
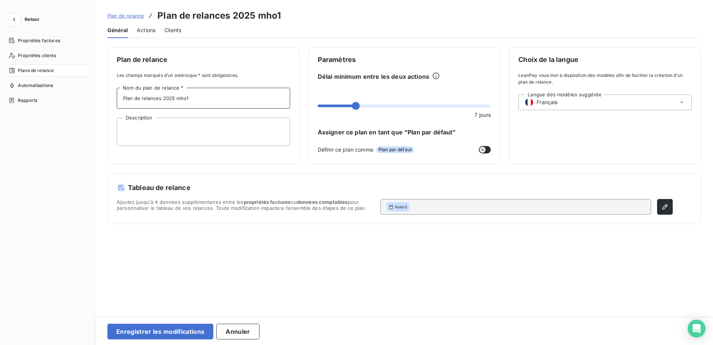
type input "Plan de relances 2025 mho1"
click at [395, 148] on span "Plan par défaut" at bounding box center [395, 149] width 38 height 7
click at [144, 29] on span "Actions" at bounding box center [146, 29] width 19 height 7
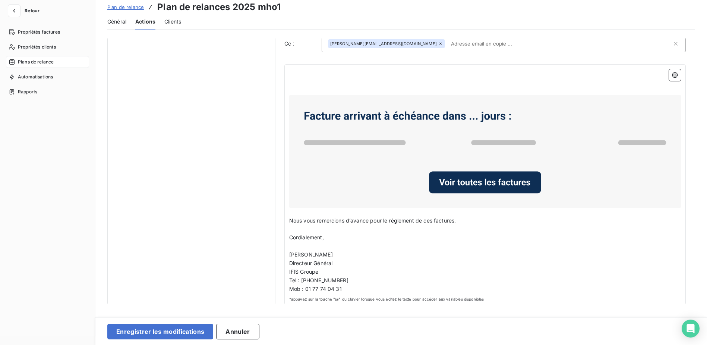
scroll to position [409, 0]
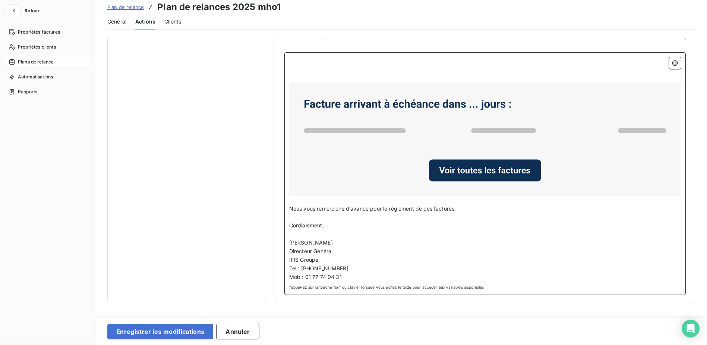
click at [289, 209] on span "Nous vous remercions d’avance pour le règlement de ces factures." at bounding box center [372, 208] width 167 height 6
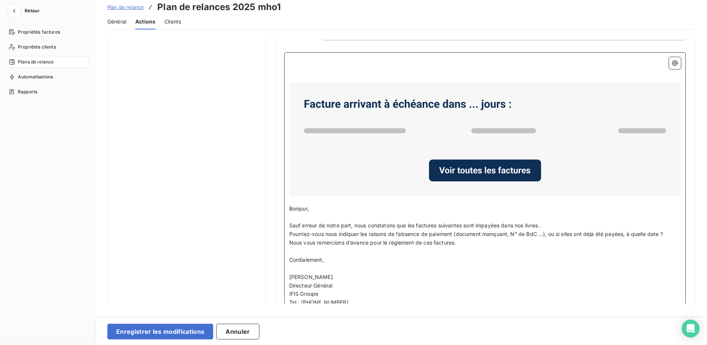
click at [318, 208] on p "Bonjour," at bounding box center [485, 208] width 392 height 9
click at [675, 65] on icon "button" at bounding box center [675, 62] width 7 height 7
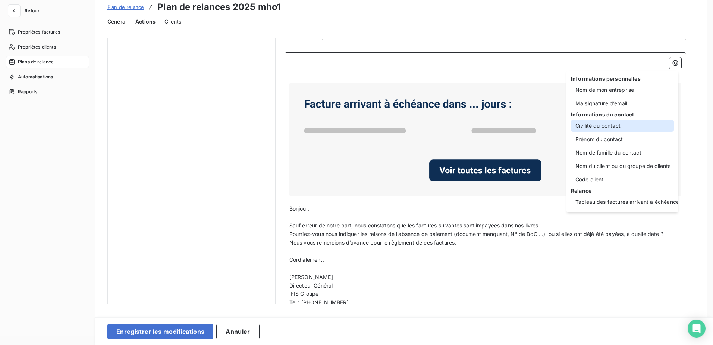
click at [623, 125] on div "Civilité du contact" at bounding box center [622, 126] width 103 height 12
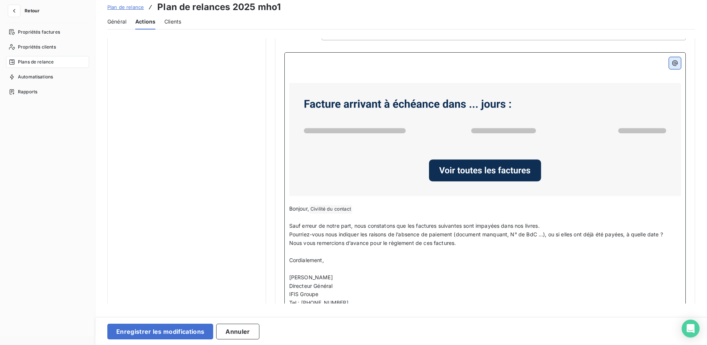
click at [674, 64] on icon "button" at bounding box center [676, 63] width 6 height 6
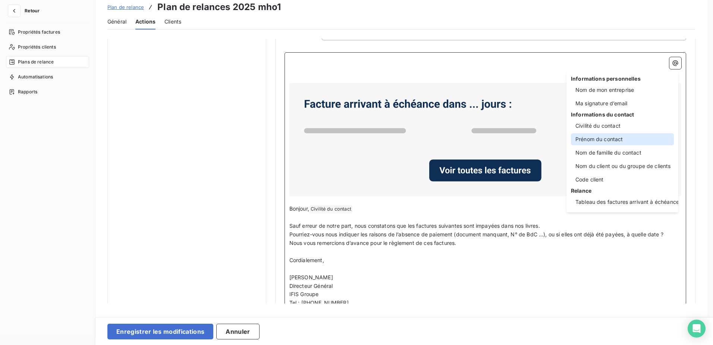
click at [614, 138] on div "Prénom du contact" at bounding box center [622, 139] width 103 height 12
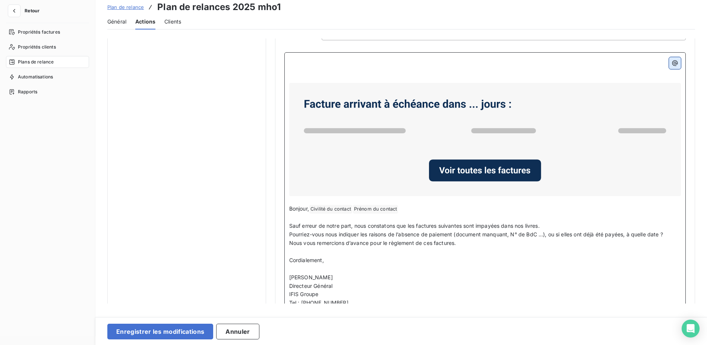
click at [672, 66] on icon "button" at bounding box center [675, 62] width 7 height 7
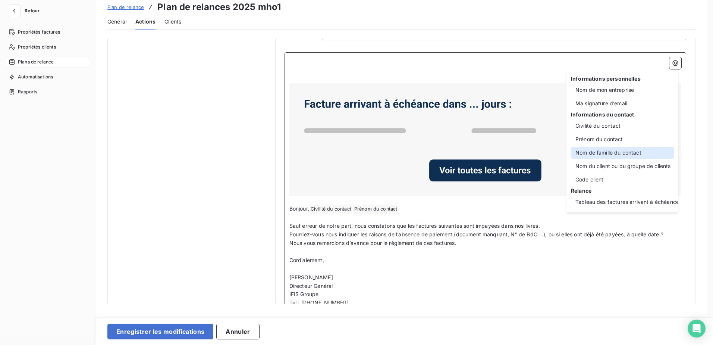
click at [624, 151] on div "Nom de famille du contact" at bounding box center [622, 153] width 103 height 12
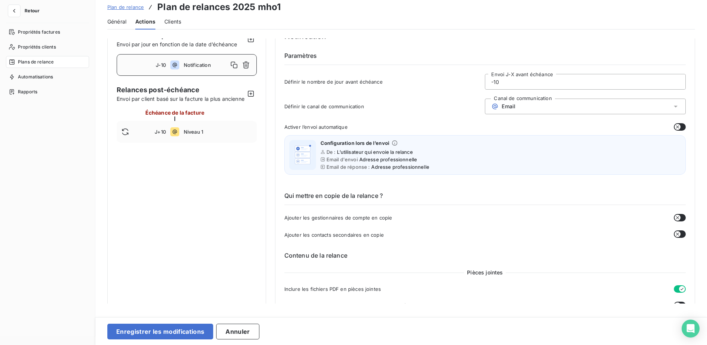
scroll to position [0, 0]
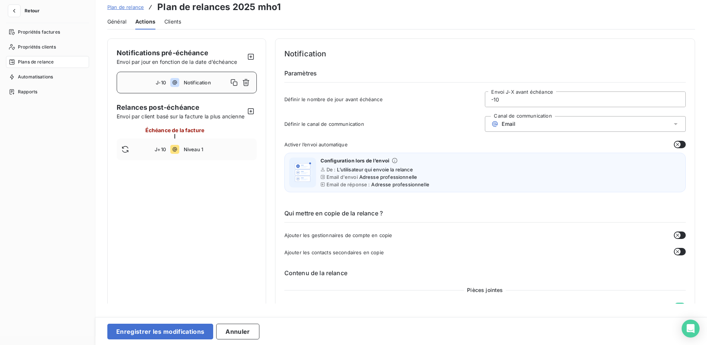
click at [676, 234] on icon "button" at bounding box center [678, 235] width 6 height 6
click at [675, 251] on icon "button" at bounding box center [678, 251] width 6 height 6
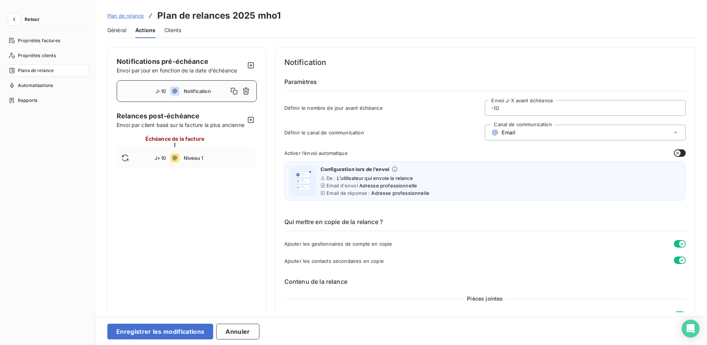
click at [527, 108] on input "-10" at bounding box center [585, 107] width 200 height 15
type input "-1"
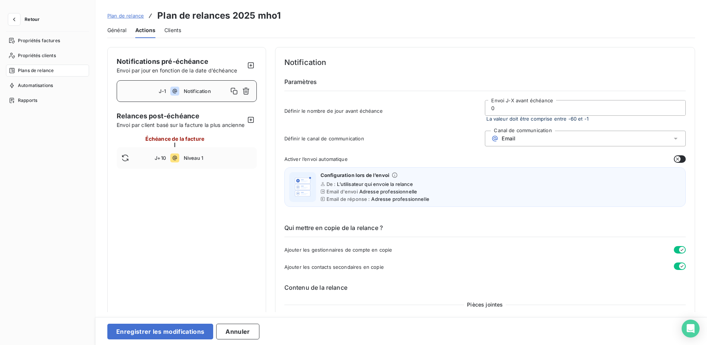
click at [529, 156] on div "Activer l’envoi automatique" at bounding box center [485, 158] width 402 height 7
click at [512, 139] on span "Email" at bounding box center [509, 138] width 14 height 6
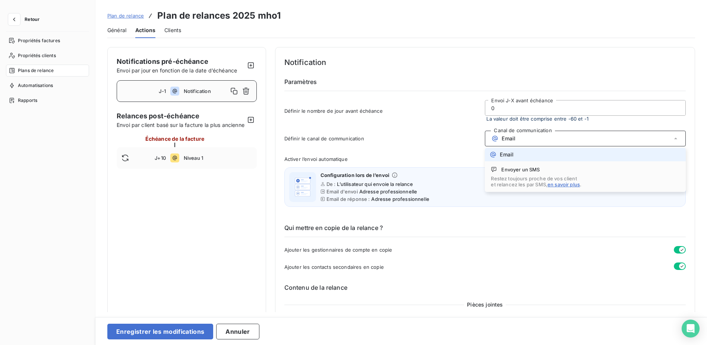
click at [512, 139] on span "Email" at bounding box center [509, 138] width 14 height 6
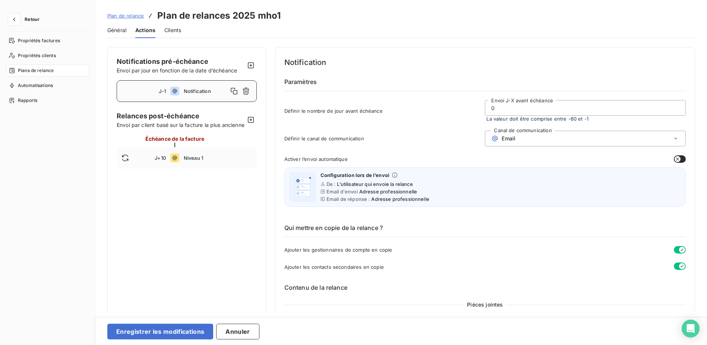
scroll to position [37, 0]
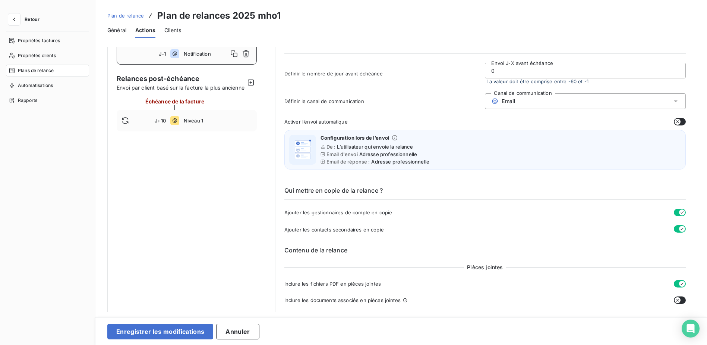
click at [675, 122] on icon "button" at bounding box center [678, 122] width 6 height 6
type input "-1"
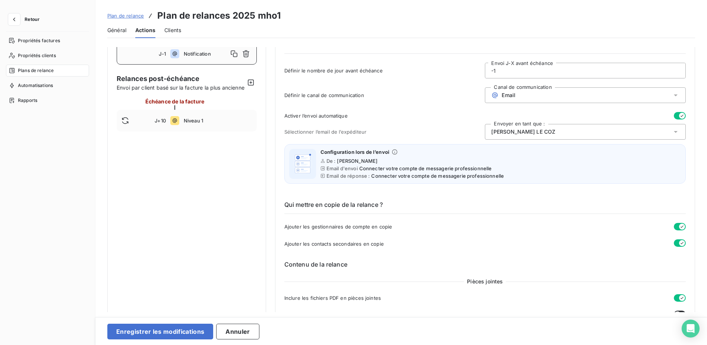
click at [532, 131] on div "[PERSON_NAME]" at bounding box center [585, 132] width 201 height 16
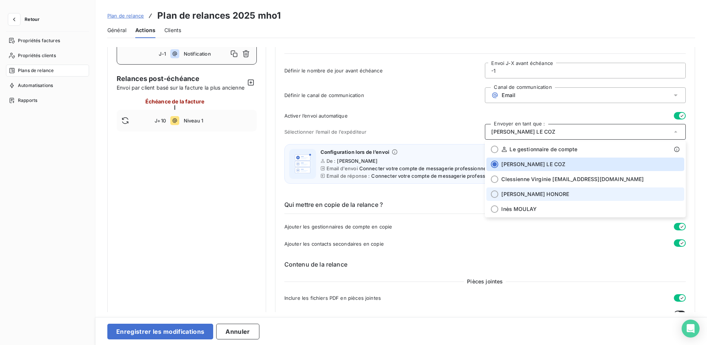
click at [525, 192] on span "[PERSON_NAME]" at bounding box center [536, 193] width 68 height 7
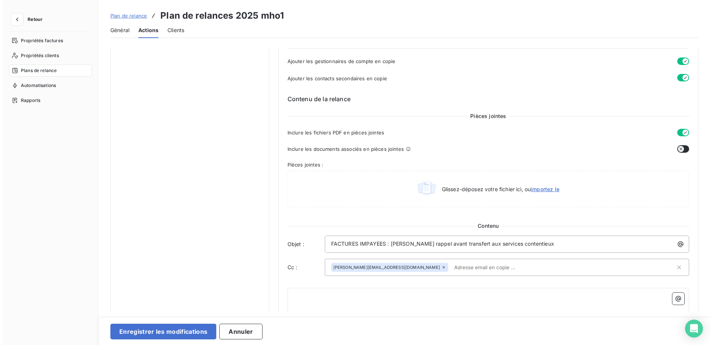
scroll to position [0, 0]
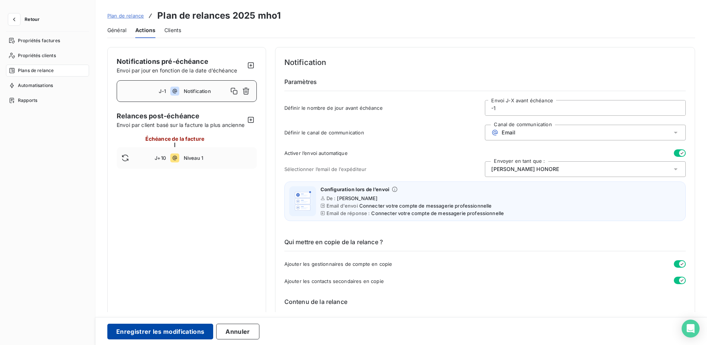
click at [159, 328] on button "Enregistrer les modifications" at bounding box center [160, 331] width 106 height 16
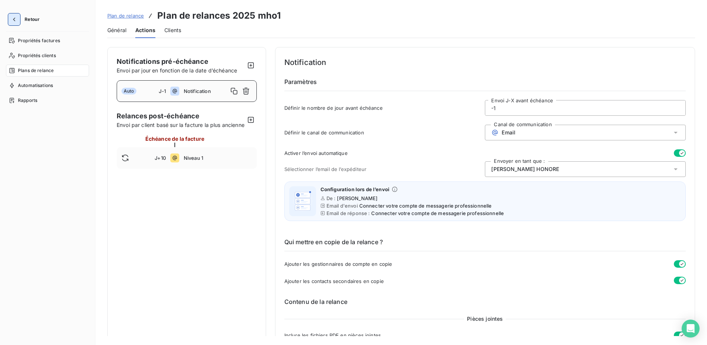
click at [16, 19] on icon "button" at bounding box center [13, 19] width 7 height 7
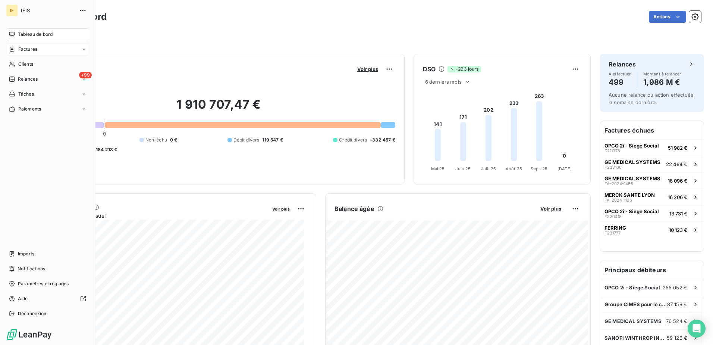
click at [22, 49] on span "Factures" at bounding box center [27, 49] width 19 height 7
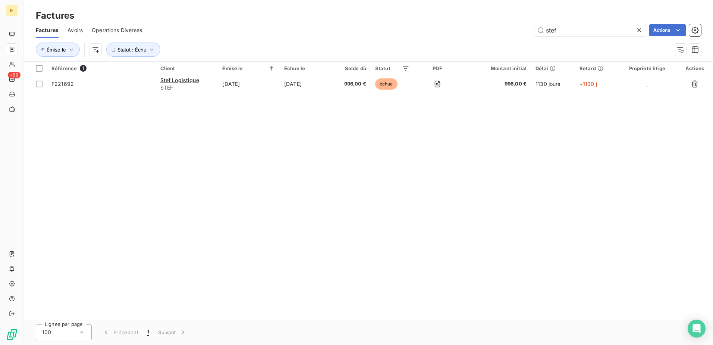
click at [127, 110] on div "Référence 1 Client Émise le Échue le Solde dû Statut PDF Montant initial Délai …" at bounding box center [368, 191] width 689 height 258
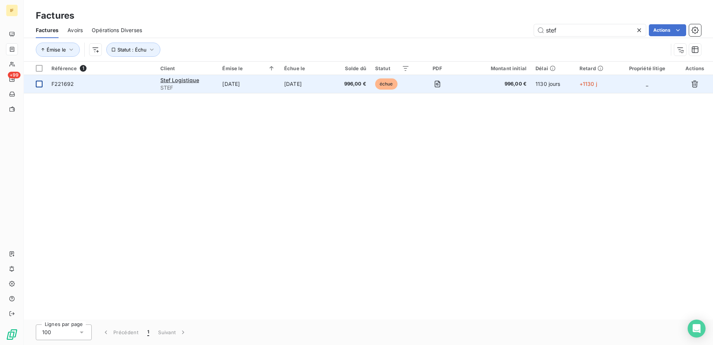
click at [37, 83] on div at bounding box center [39, 84] width 7 height 7
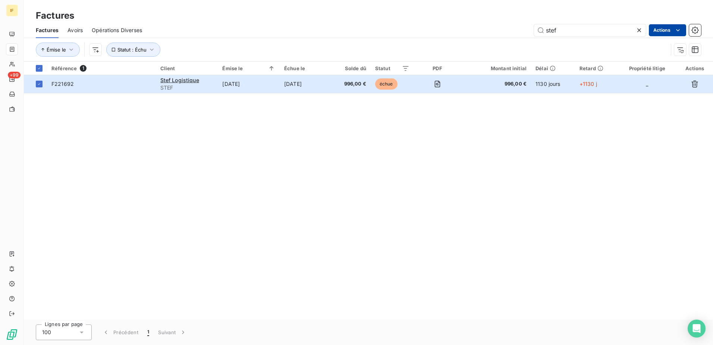
click at [670, 30] on html "IF +99 Factures Factures Avoirs Opérations Diverses stef Actions Émise le Statu…" at bounding box center [356, 172] width 713 height 345
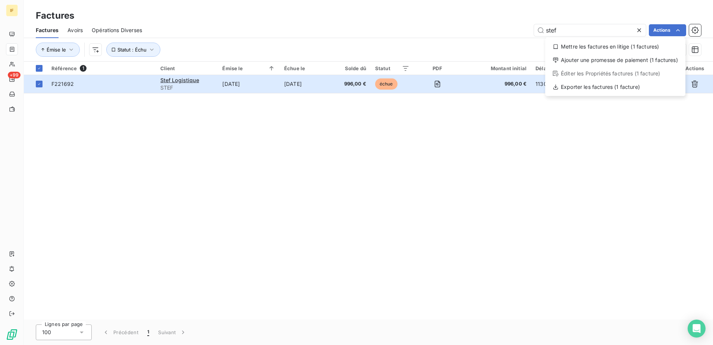
click at [610, 123] on html "IF +99 Factures Factures Avoirs Opérations Diverses stef Actions Mettre les fac…" at bounding box center [356, 172] width 713 height 345
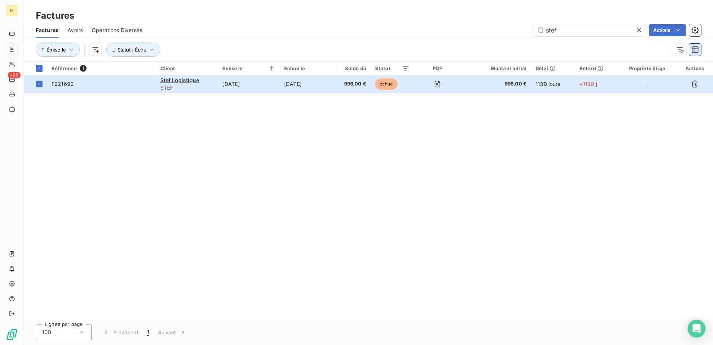
click at [693, 48] on icon "button" at bounding box center [694, 49] width 7 height 7
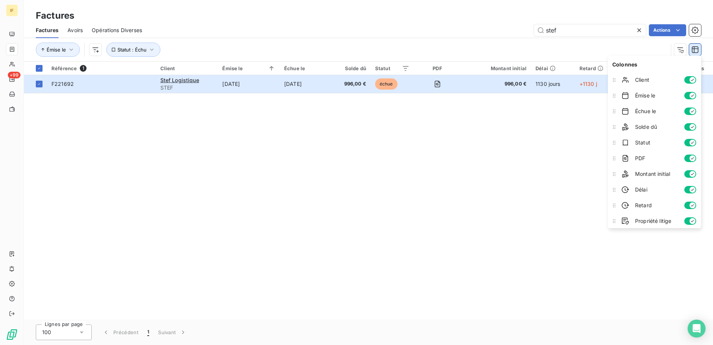
click at [693, 48] on icon "button" at bounding box center [694, 49] width 7 height 7
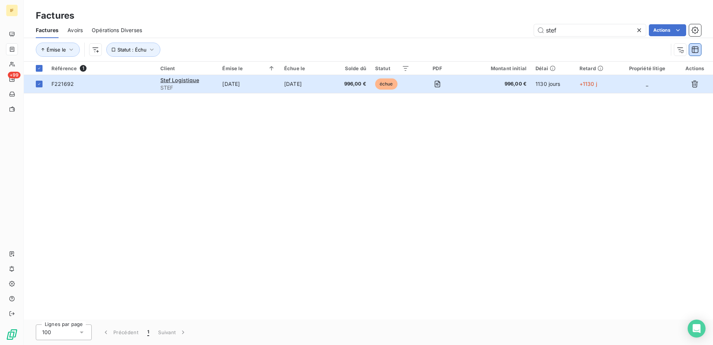
click at [100, 29] on span "Opérations Diverses" at bounding box center [117, 29] width 50 height 7
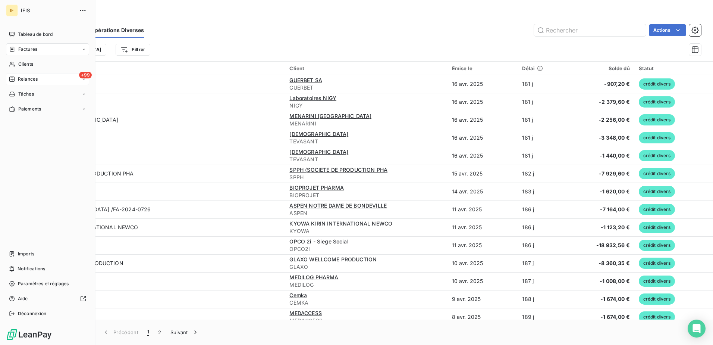
click at [20, 79] on span "Relances" at bounding box center [28, 79] width 20 height 7
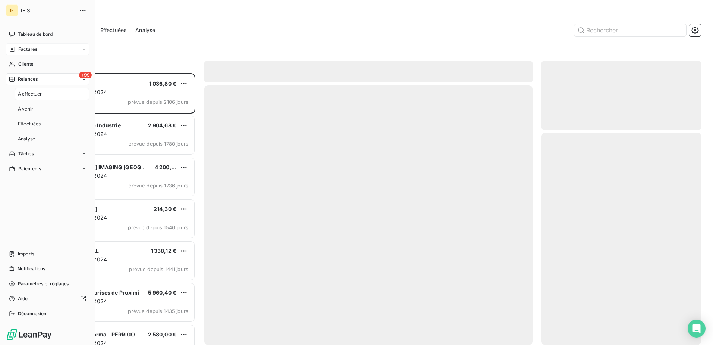
scroll to position [266, 154]
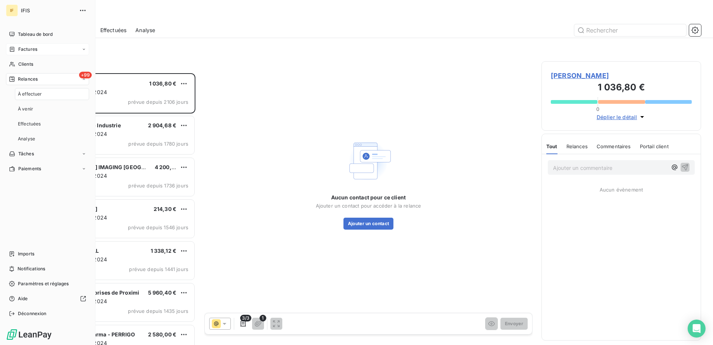
click at [26, 93] on span "À effectuer" at bounding box center [30, 94] width 24 height 7
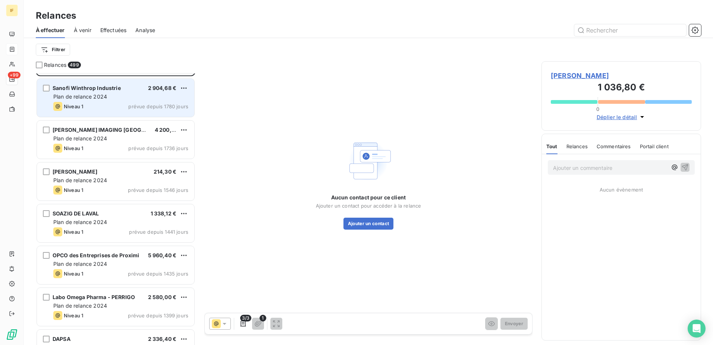
scroll to position [0, 0]
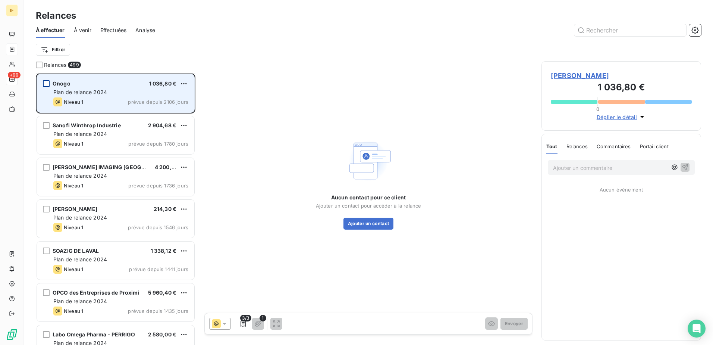
click at [46, 84] on div "grid" at bounding box center [46, 83] width 7 height 7
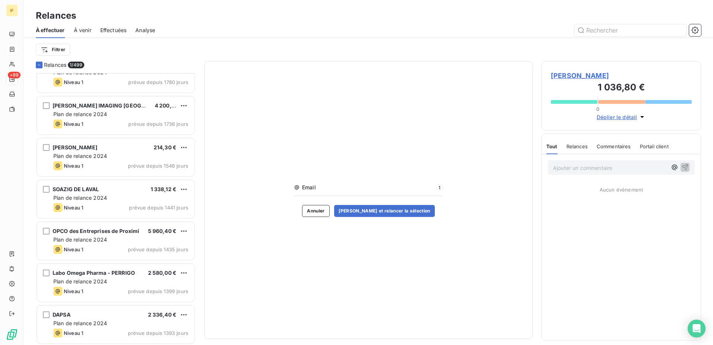
scroll to position [75, 0]
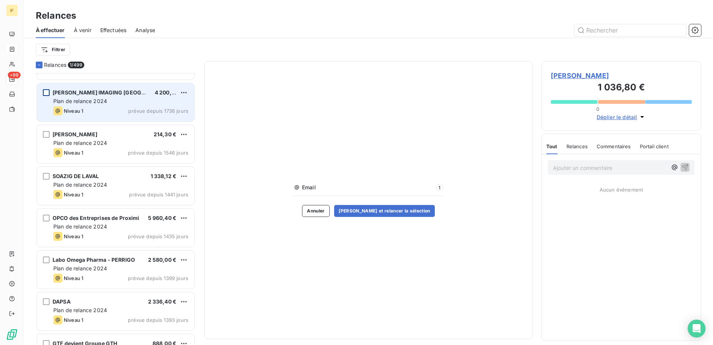
click at [47, 94] on div "grid" at bounding box center [46, 92] width 7 height 7
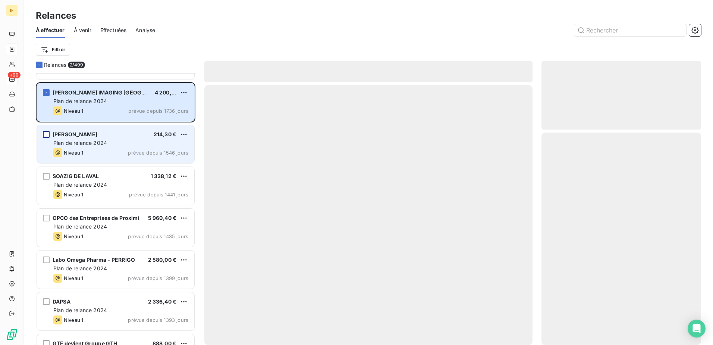
click at [44, 135] on div "grid" at bounding box center [46, 134] width 7 height 7
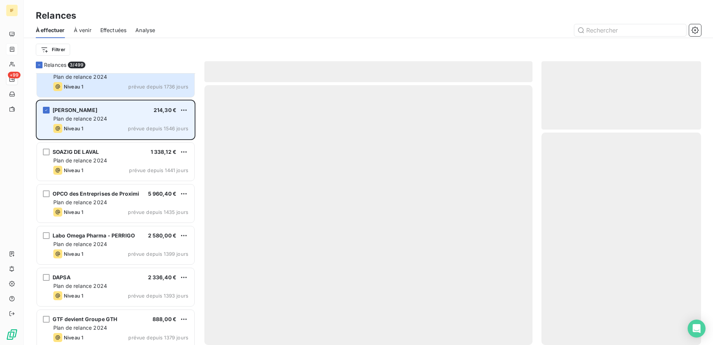
scroll to position [112, 0]
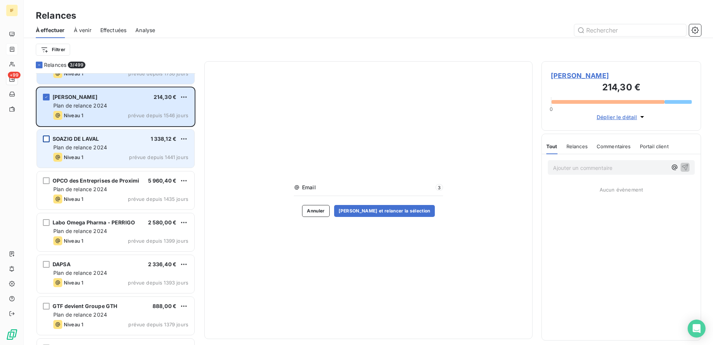
click at [47, 139] on div "grid" at bounding box center [46, 138] width 7 height 7
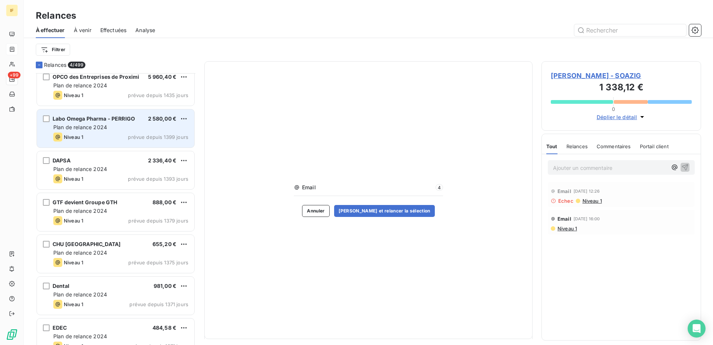
scroll to position [224, 0]
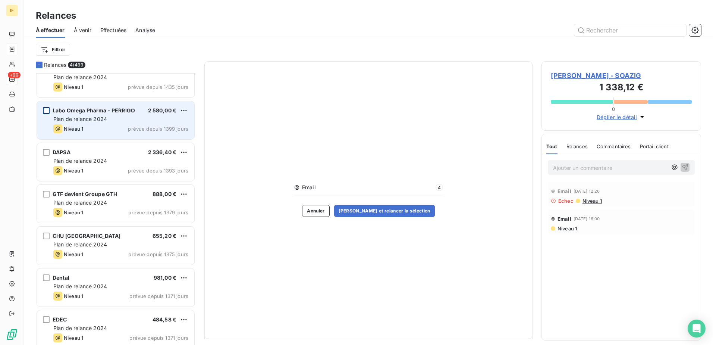
click at [45, 111] on div "grid" at bounding box center [46, 110] width 7 height 7
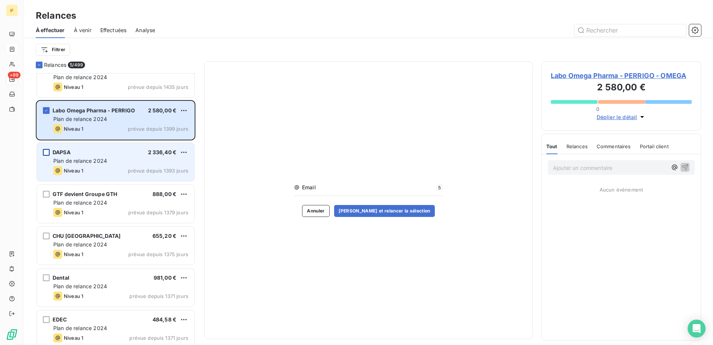
click at [47, 152] on div "grid" at bounding box center [46, 152] width 7 height 7
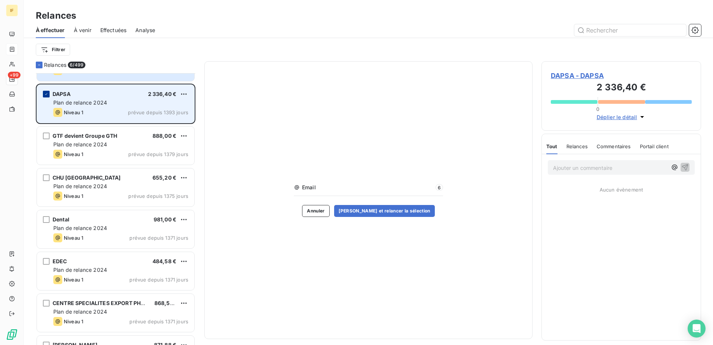
scroll to position [299, 0]
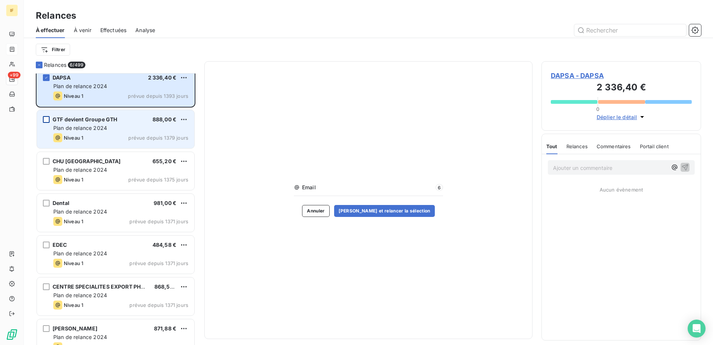
click at [48, 120] on div "grid" at bounding box center [46, 119] width 7 height 7
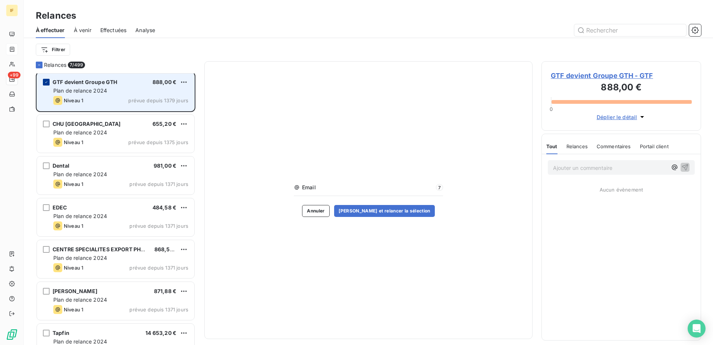
scroll to position [373, 0]
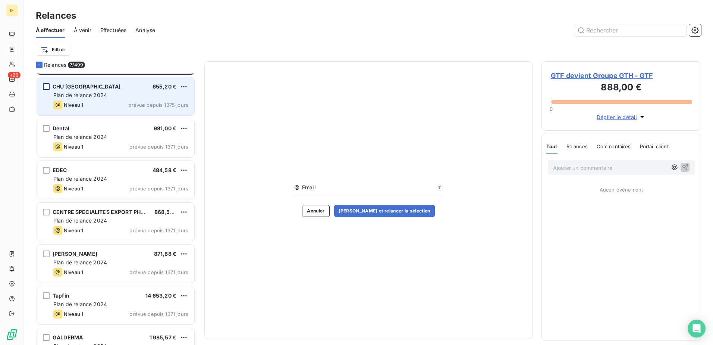
click at [45, 87] on div "grid" at bounding box center [46, 86] width 7 height 7
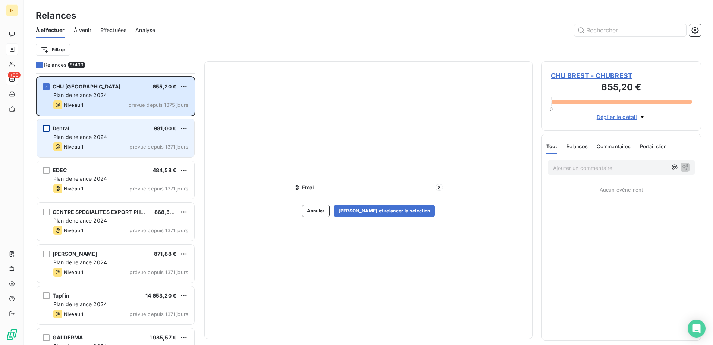
click at [45, 127] on div "grid" at bounding box center [46, 128] width 7 height 7
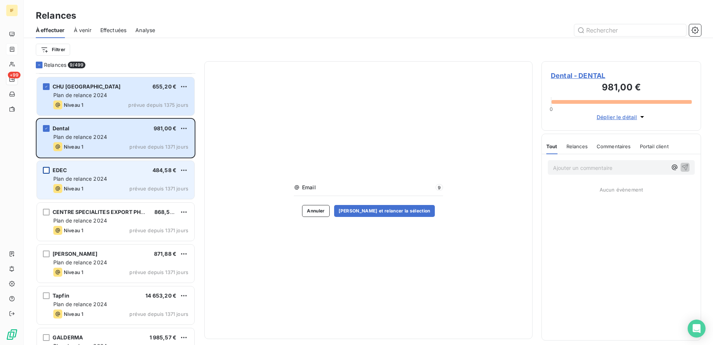
click at [46, 170] on div "grid" at bounding box center [46, 170] width 7 height 7
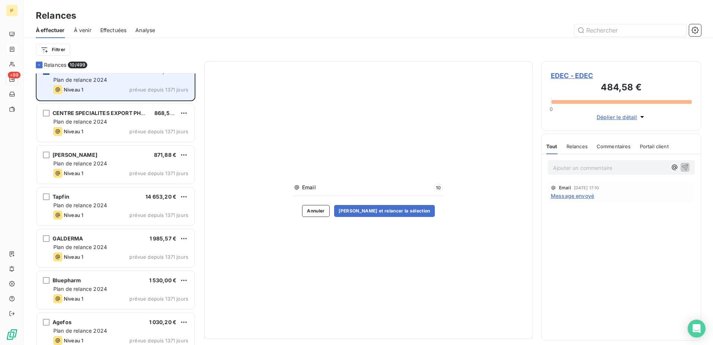
scroll to position [485, 0]
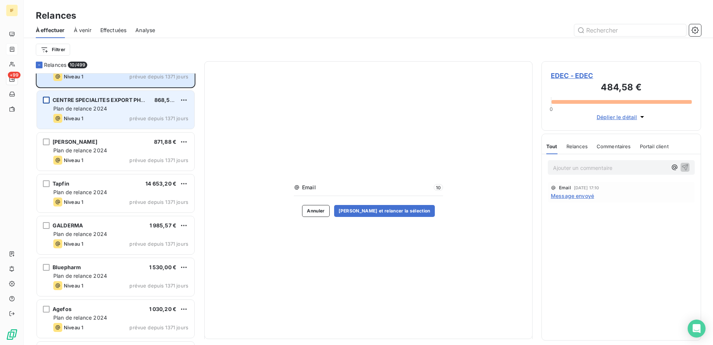
click at [46, 100] on div "grid" at bounding box center [46, 100] width 7 height 7
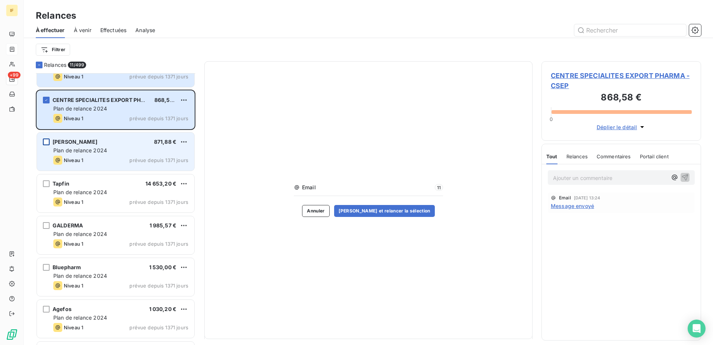
click at [45, 141] on div "grid" at bounding box center [46, 141] width 7 height 7
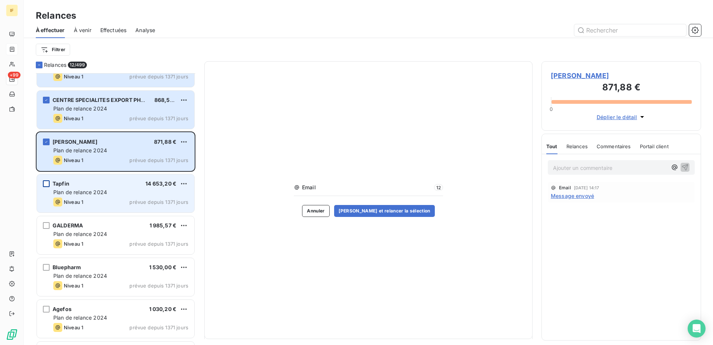
click at [47, 183] on div "grid" at bounding box center [46, 183] width 7 height 7
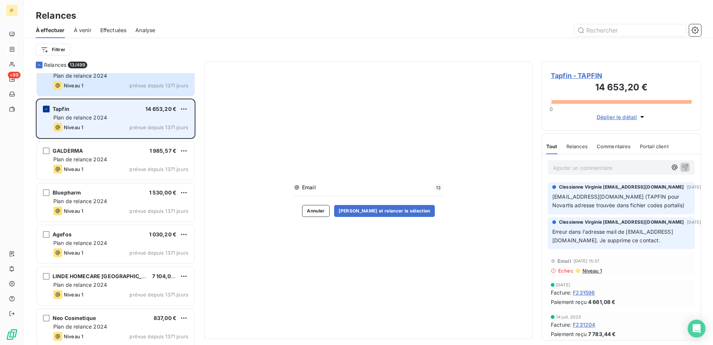
scroll to position [597, 0]
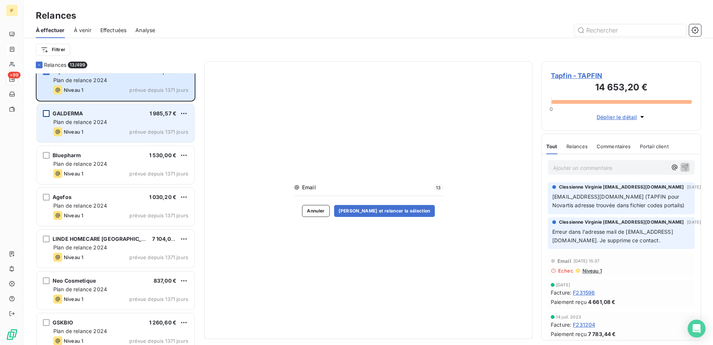
click at [47, 113] on div "grid" at bounding box center [46, 113] width 7 height 7
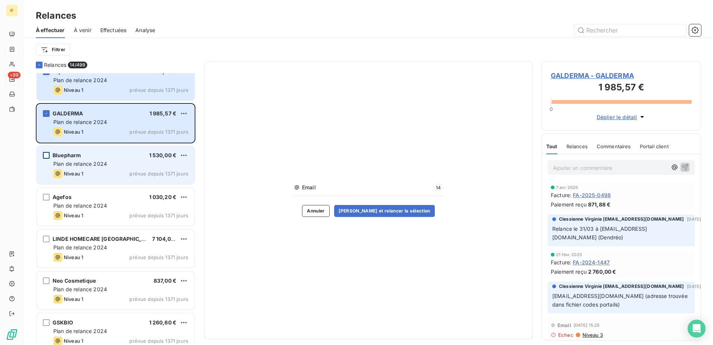
click at [47, 154] on div "grid" at bounding box center [46, 155] width 7 height 7
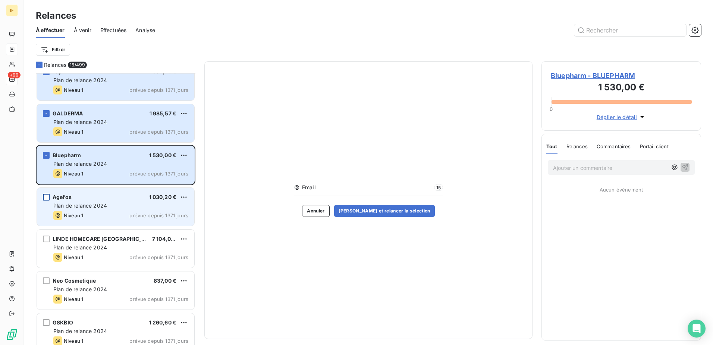
click at [46, 196] on div "grid" at bounding box center [46, 197] width 7 height 7
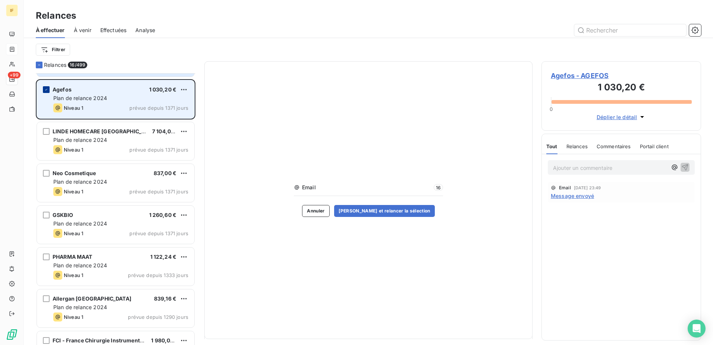
scroll to position [709, 0]
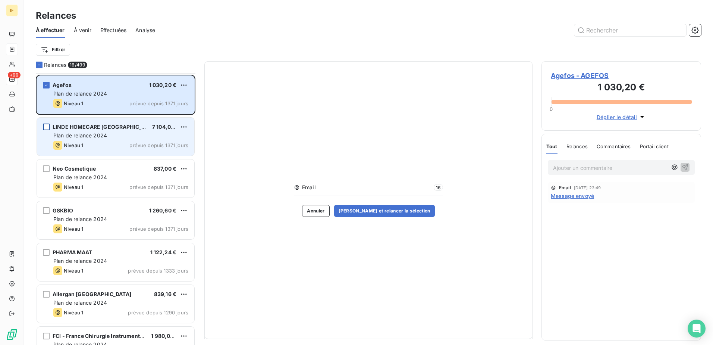
click at [47, 126] on div "grid" at bounding box center [46, 126] width 7 height 7
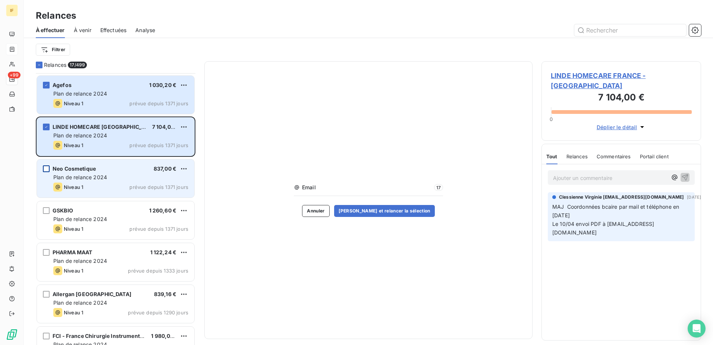
click at [46, 167] on div "grid" at bounding box center [46, 168] width 7 height 7
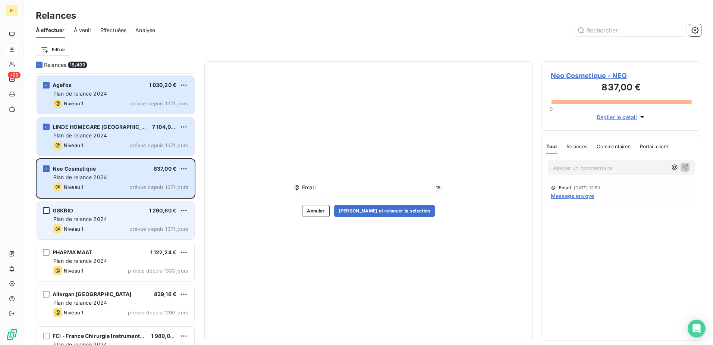
click at [45, 209] on div "grid" at bounding box center [46, 210] width 7 height 7
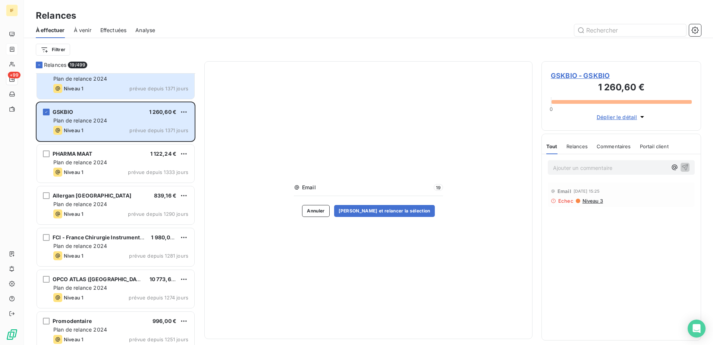
scroll to position [821, 0]
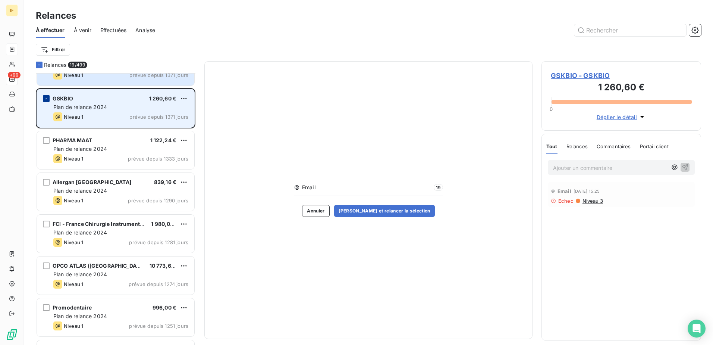
click at [45, 99] on icon "grid" at bounding box center [46, 98] width 2 height 1
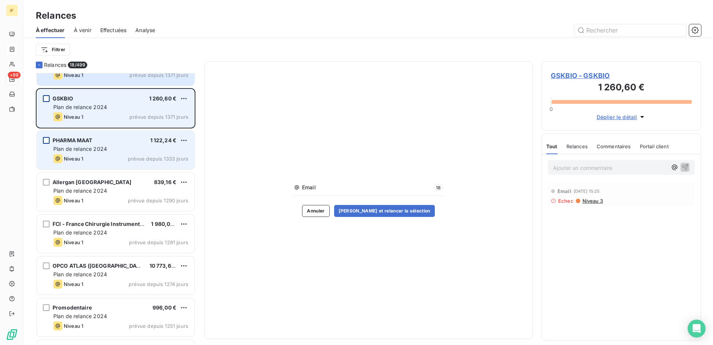
click at [46, 141] on div "grid" at bounding box center [46, 140] width 7 height 7
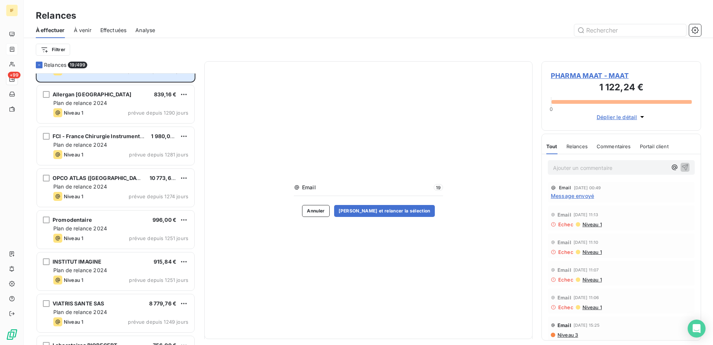
scroll to position [895, 0]
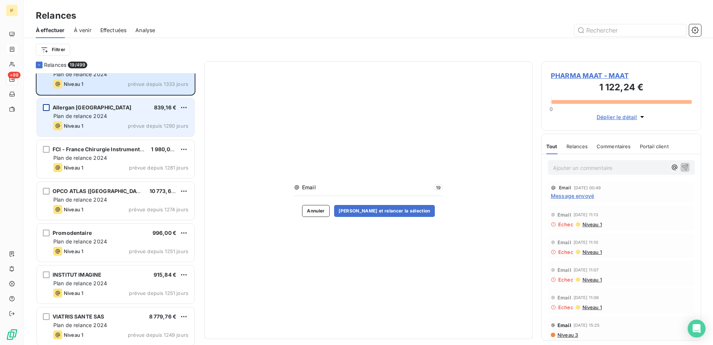
click at [47, 107] on div "grid" at bounding box center [46, 107] width 7 height 7
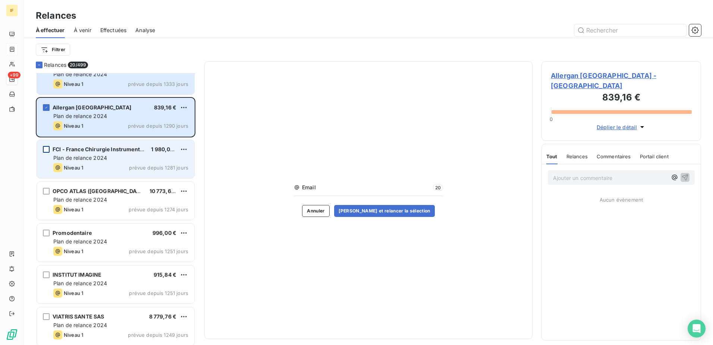
click at [46, 150] on div "grid" at bounding box center [46, 149] width 7 height 7
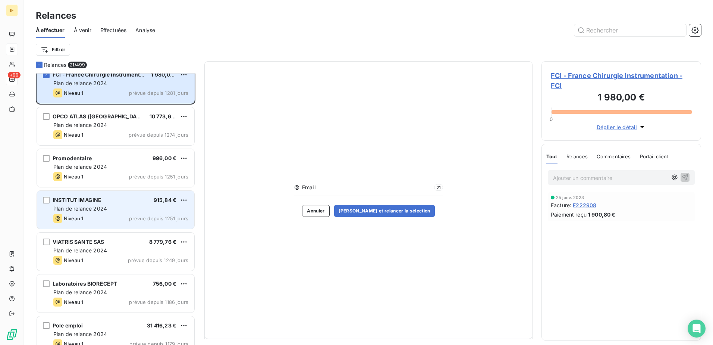
scroll to position [1007, 0]
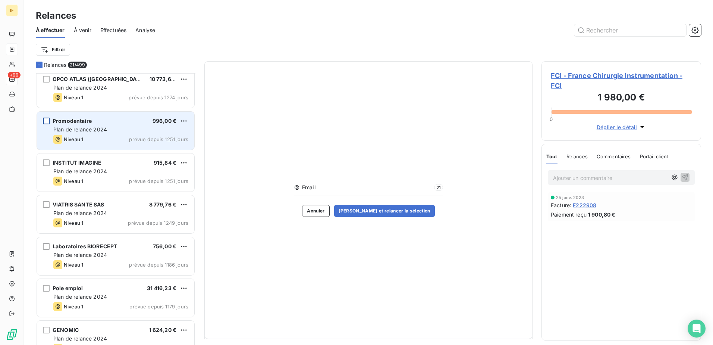
click at [46, 122] on div "grid" at bounding box center [46, 120] width 7 height 7
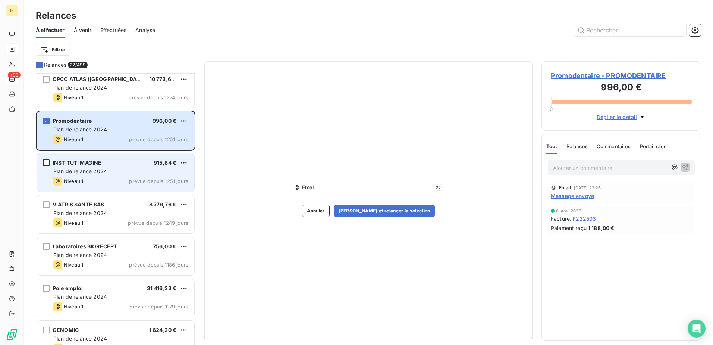
click at [46, 161] on div "grid" at bounding box center [46, 162] width 7 height 7
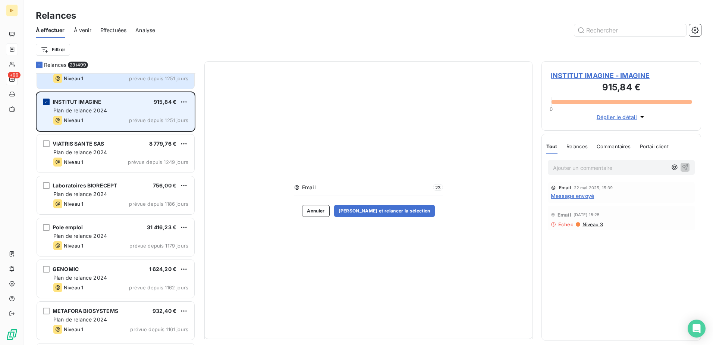
scroll to position [1082, 0]
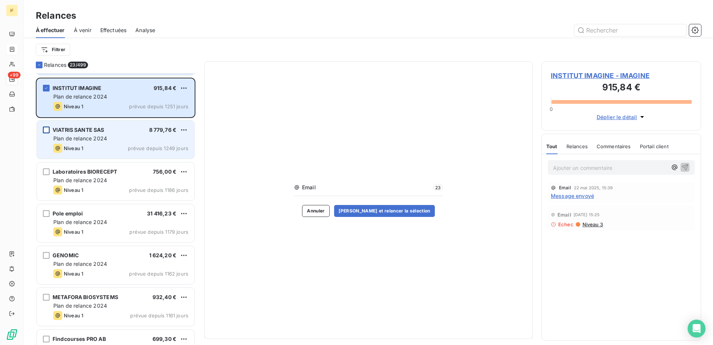
click at [46, 130] on div "grid" at bounding box center [46, 129] width 7 height 7
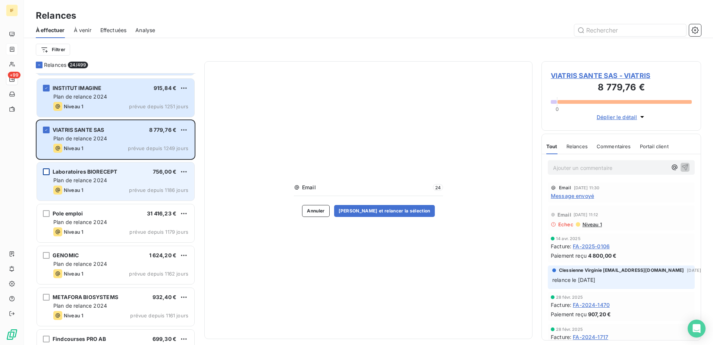
click at [45, 171] on div "grid" at bounding box center [46, 171] width 7 height 7
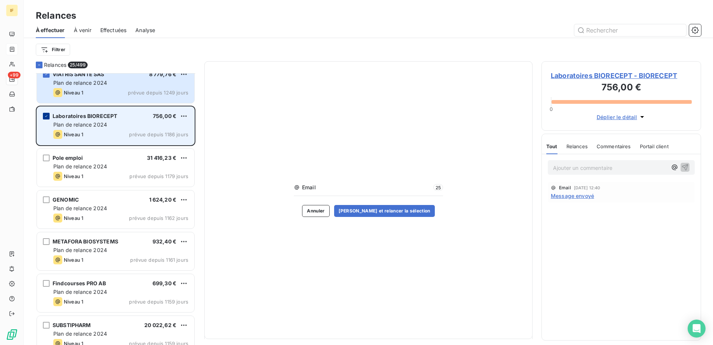
scroll to position [1156, 0]
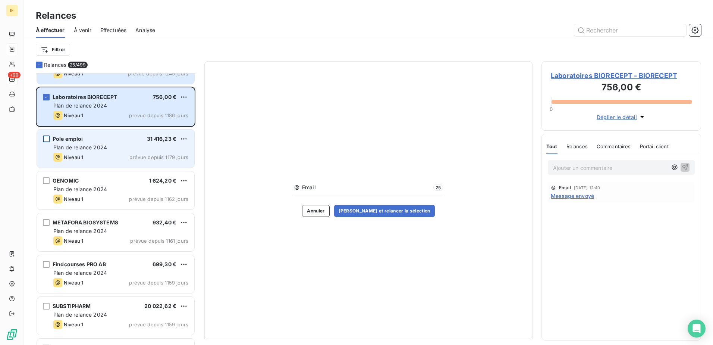
click at [45, 139] on div "grid" at bounding box center [46, 138] width 7 height 7
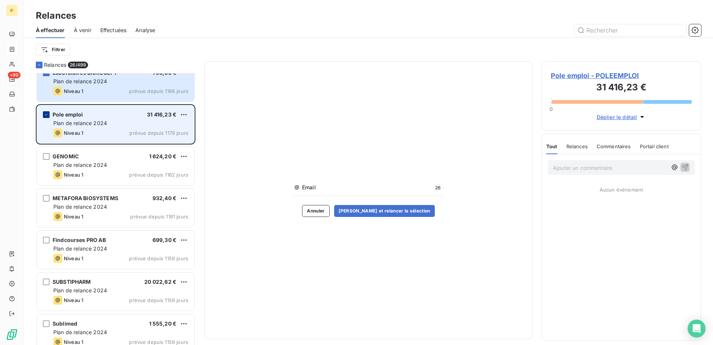
scroll to position [1194, 0]
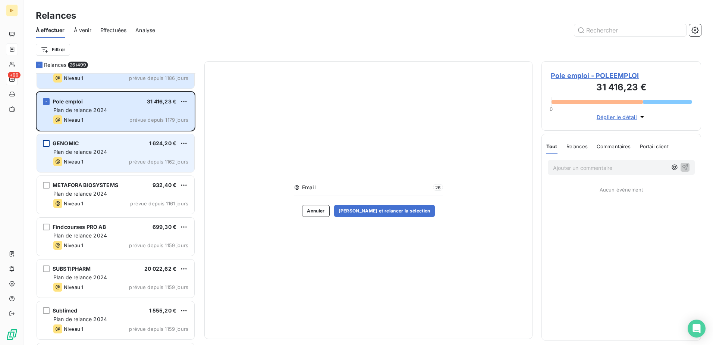
click at [46, 144] on div "grid" at bounding box center [46, 143] width 7 height 7
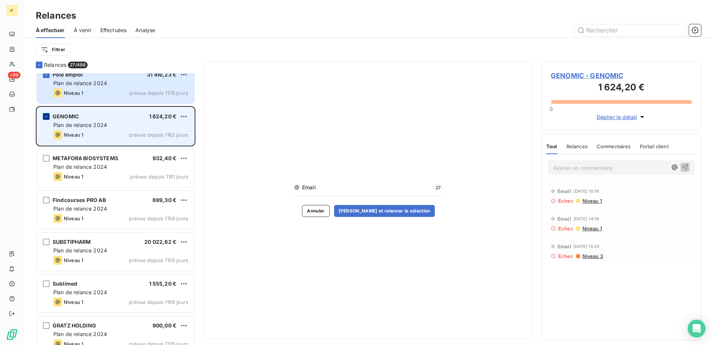
scroll to position [1231, 0]
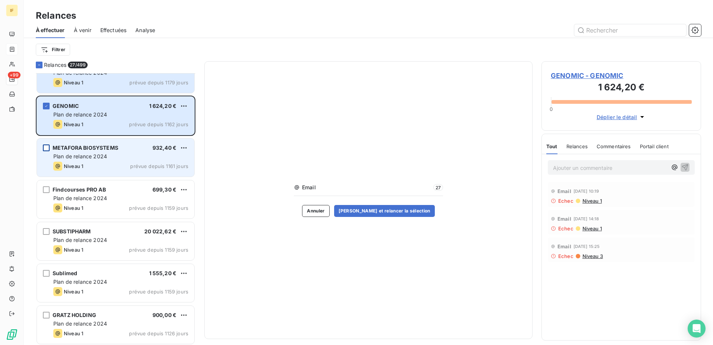
click at [47, 148] on div "grid" at bounding box center [46, 147] width 7 height 7
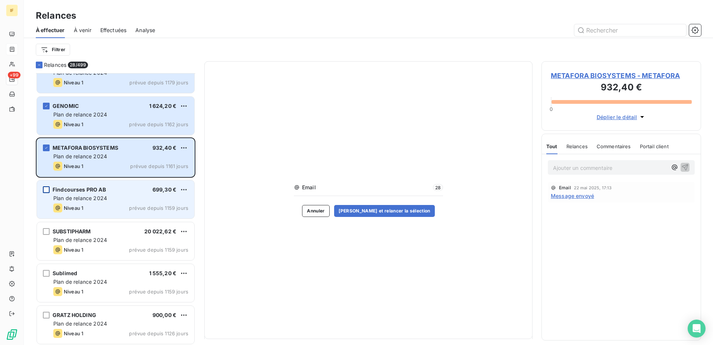
click at [46, 189] on div "grid" at bounding box center [46, 189] width 7 height 7
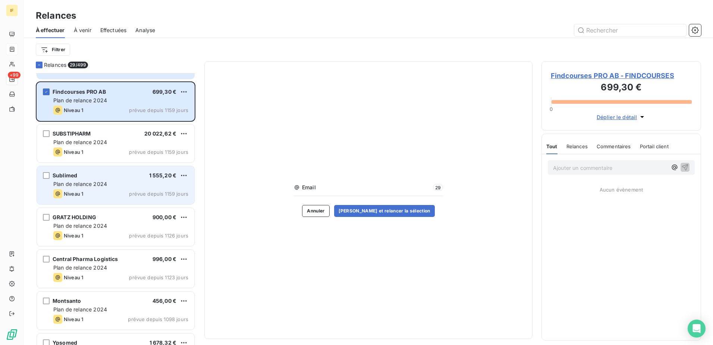
scroll to position [1343, 0]
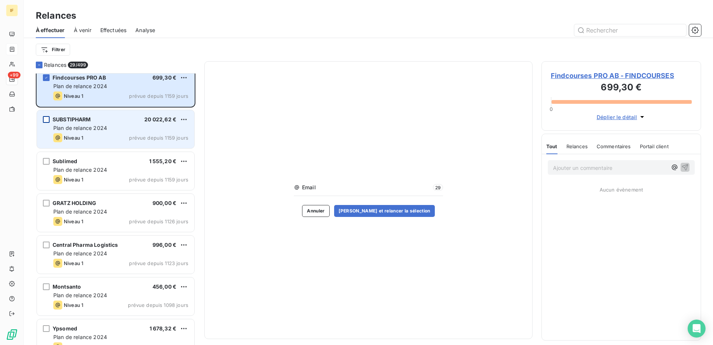
click at [46, 120] on div "grid" at bounding box center [46, 119] width 7 height 7
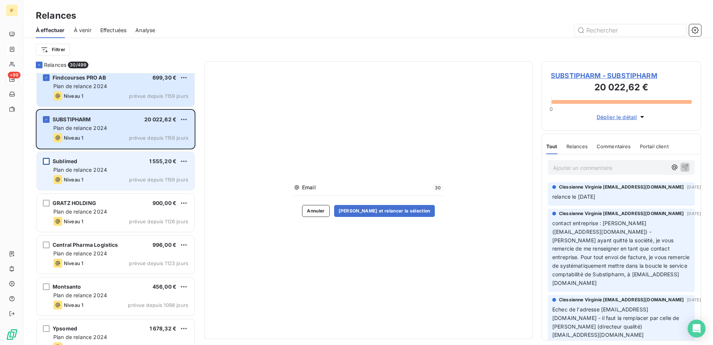
click at [46, 161] on div "grid" at bounding box center [46, 161] width 7 height 7
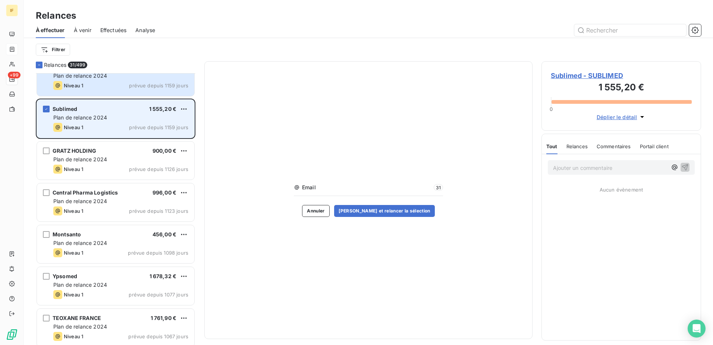
scroll to position [1417, 0]
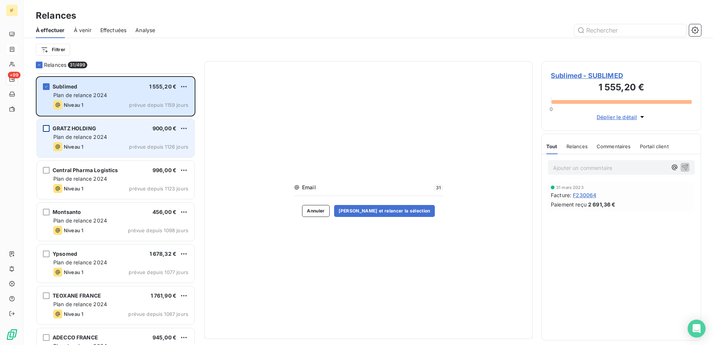
click at [47, 129] on div "grid" at bounding box center [46, 128] width 7 height 7
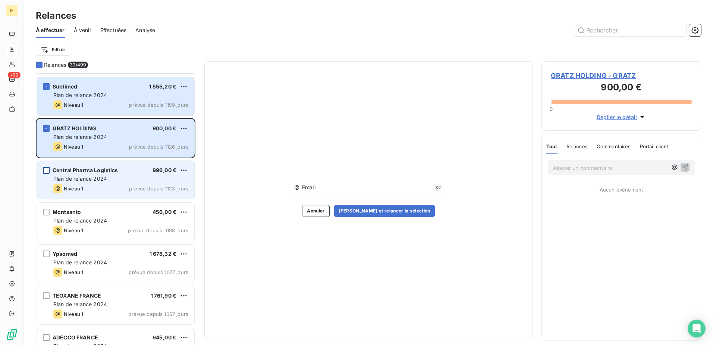
click at [45, 169] on div "grid" at bounding box center [46, 170] width 7 height 7
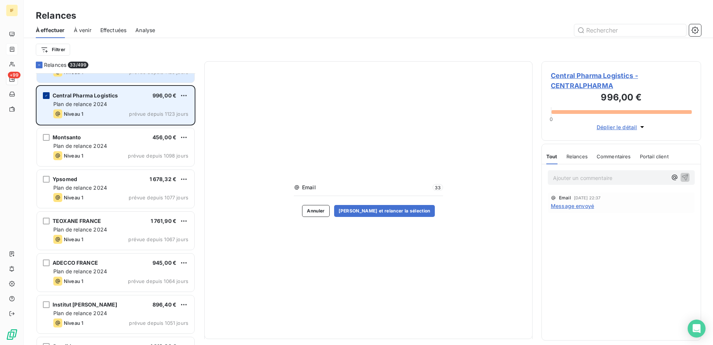
scroll to position [1529, 0]
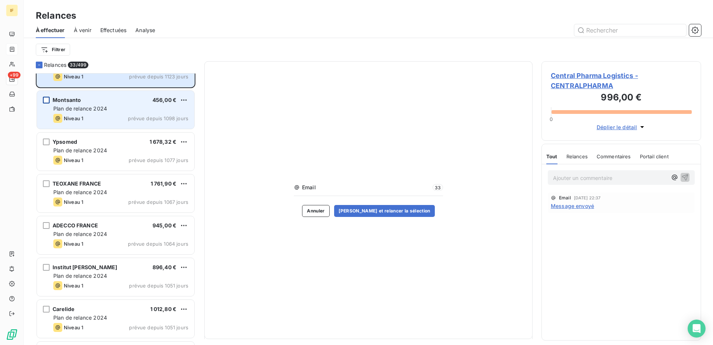
click at [46, 100] on div "grid" at bounding box center [46, 100] width 7 height 7
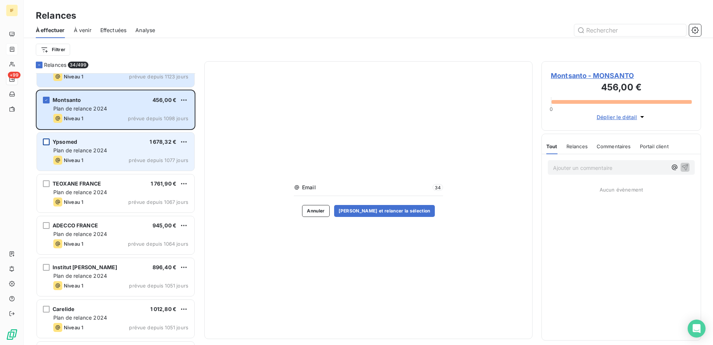
click at [47, 142] on div "grid" at bounding box center [46, 141] width 7 height 7
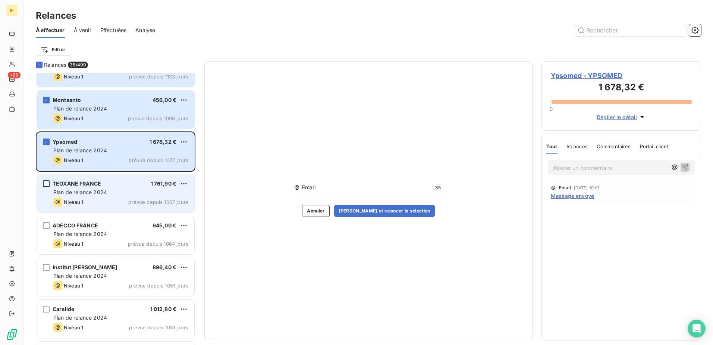
click at [45, 182] on div "grid" at bounding box center [46, 183] width 7 height 7
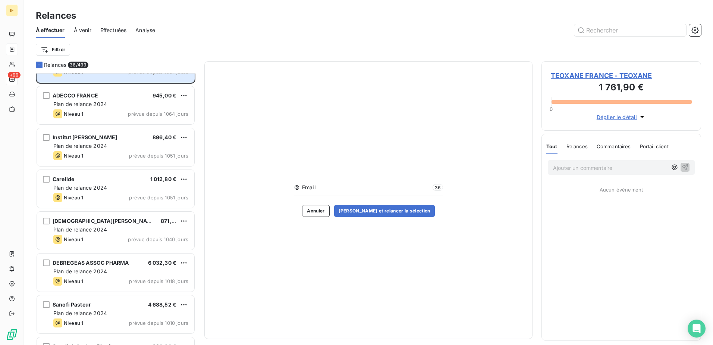
scroll to position [1641, 0]
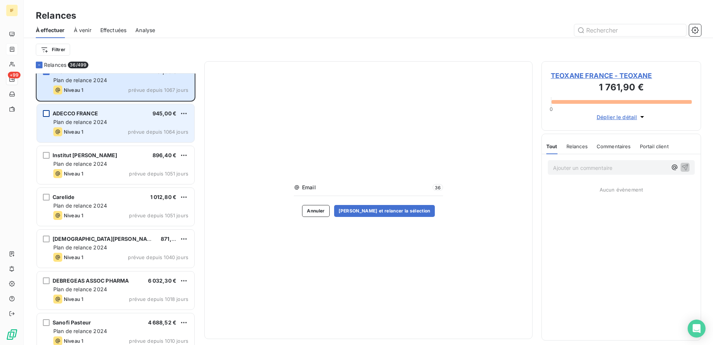
click at [45, 112] on div "grid" at bounding box center [46, 113] width 7 height 7
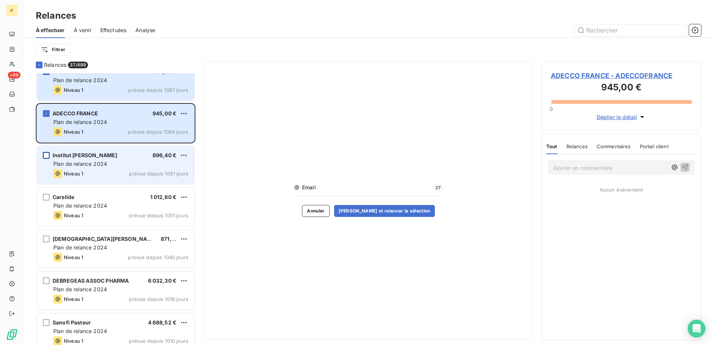
click at [46, 154] on div "grid" at bounding box center [46, 155] width 7 height 7
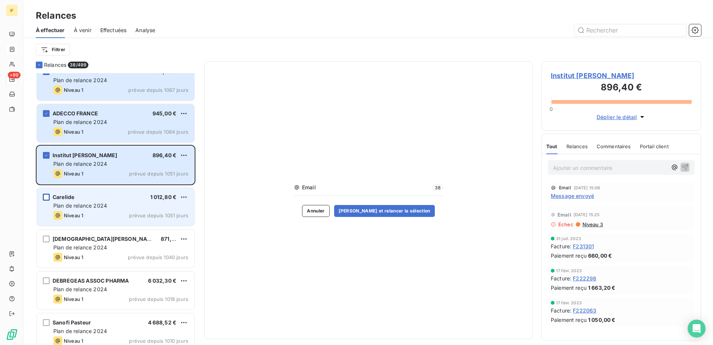
click at [49, 196] on div "grid" at bounding box center [46, 197] width 7 height 7
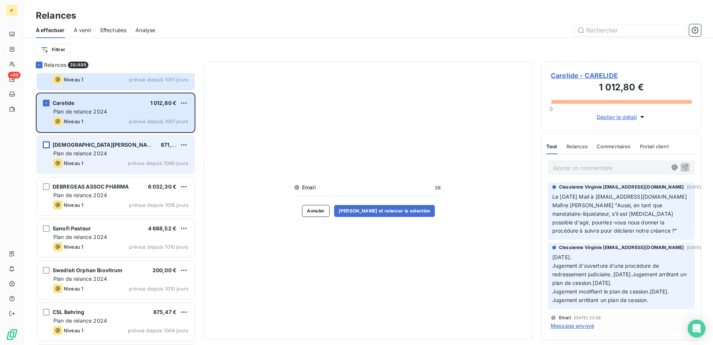
scroll to position [1753, 0]
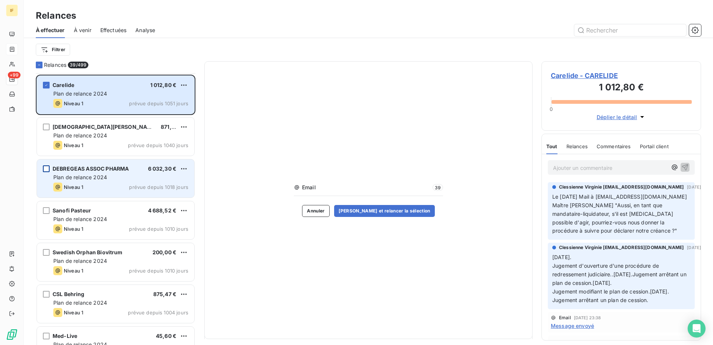
click at [47, 169] on div "grid" at bounding box center [46, 168] width 7 height 7
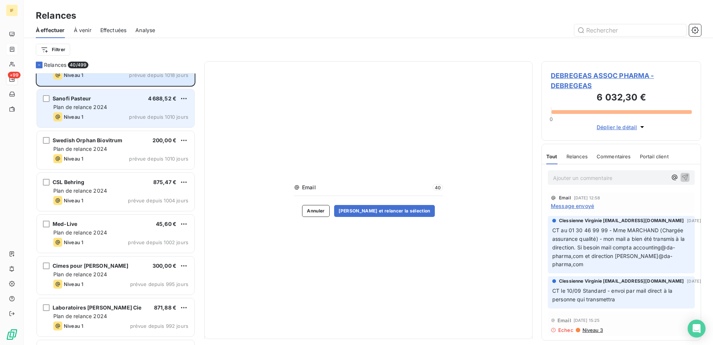
scroll to position [1902, 0]
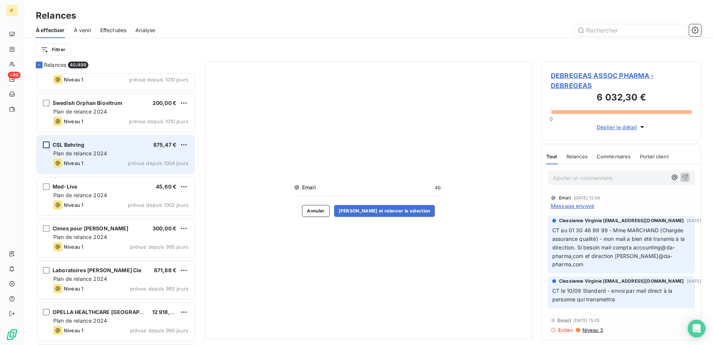
click at [47, 144] on div "grid" at bounding box center [46, 144] width 7 height 7
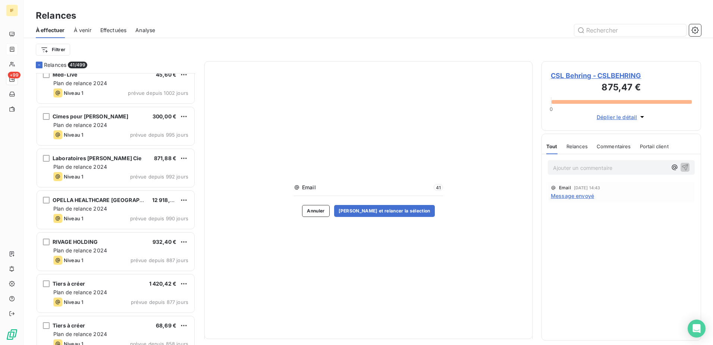
scroll to position [2051, 0]
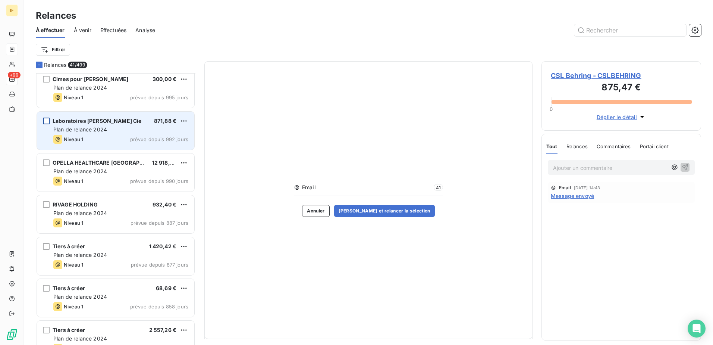
click at [46, 122] on div "grid" at bounding box center [46, 120] width 7 height 7
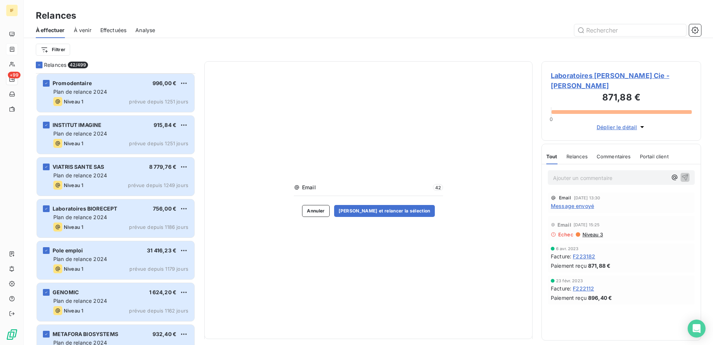
scroll to position [1044, 0]
click at [393, 186] on span "Email" at bounding box center [366, 186] width 129 height 7
click at [309, 189] on span "Email" at bounding box center [366, 186] width 129 height 7
drag, startPoint x: 315, startPoint y: 188, endPoint x: 295, endPoint y: 188, distance: 20.1
click at [295, 188] on div "Email 42" at bounding box center [368, 186] width 149 height 7
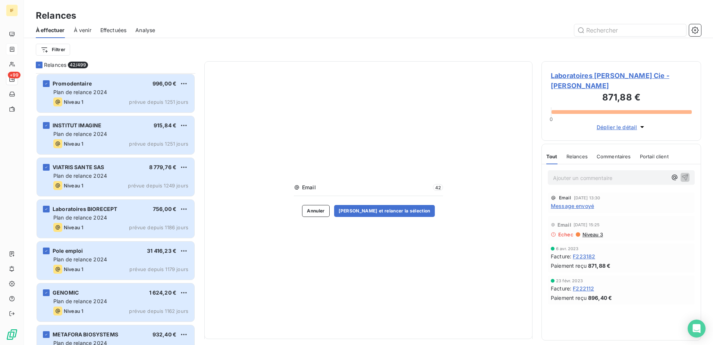
drag, startPoint x: 295, startPoint y: 188, endPoint x: 299, endPoint y: 190, distance: 4.3
click at [297, 189] on icon at bounding box center [297, 187] width 6 height 6
click at [386, 208] on button "[PERSON_NAME] et relancer la sélection" at bounding box center [384, 211] width 101 height 12
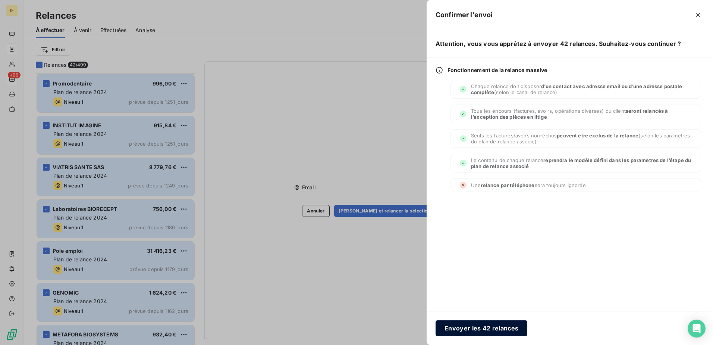
click at [476, 327] on button "Envoyer les 42 relances" at bounding box center [482, 328] width 92 height 16
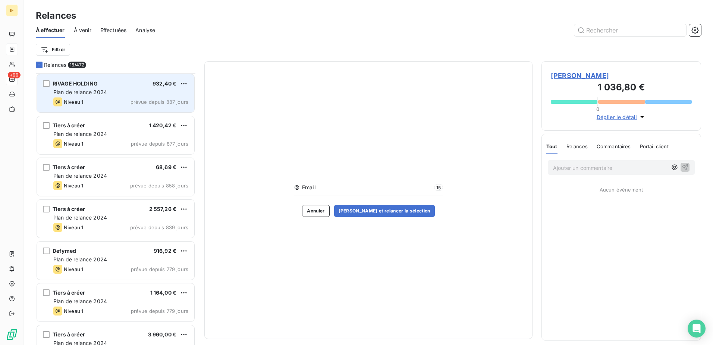
click at [78, 92] on span "Plan de relance 2024" at bounding box center [80, 92] width 54 height 6
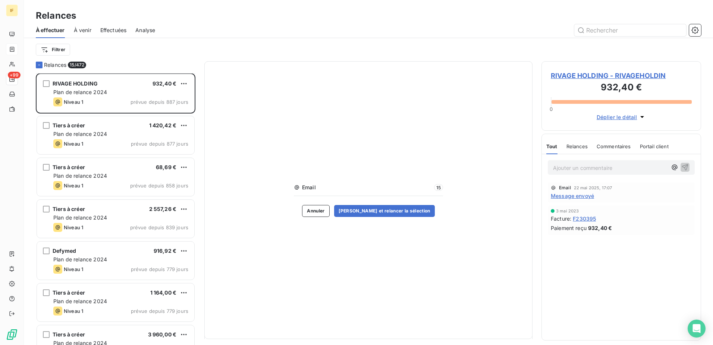
click at [572, 145] on span "Relances" at bounding box center [576, 146] width 21 height 6
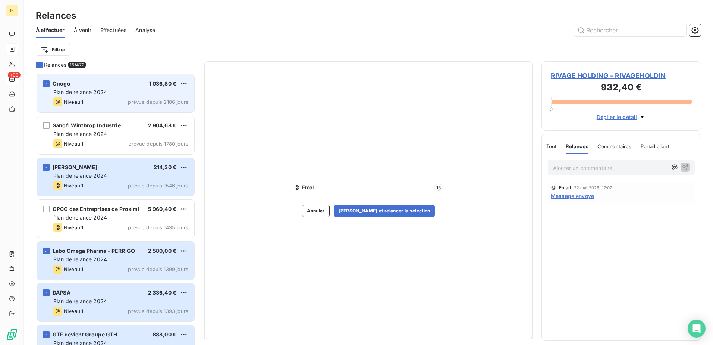
click at [114, 94] on div "Plan de relance 2024" at bounding box center [120, 91] width 135 height 7
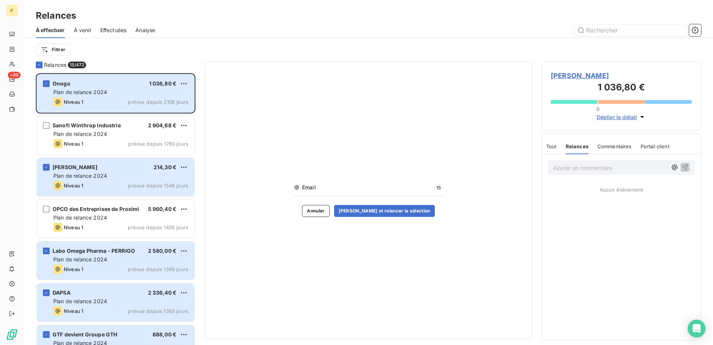
click at [612, 146] on span "Commentaires" at bounding box center [614, 146] width 34 height 6
click at [645, 145] on span "Portail client" at bounding box center [655, 146] width 29 height 6
click at [575, 146] on span "Relances" at bounding box center [576, 146] width 21 height 6
click at [553, 146] on span "Tout" at bounding box center [551, 146] width 10 height 6
click at [616, 117] on span "Déplier le détail" at bounding box center [617, 117] width 41 height 8
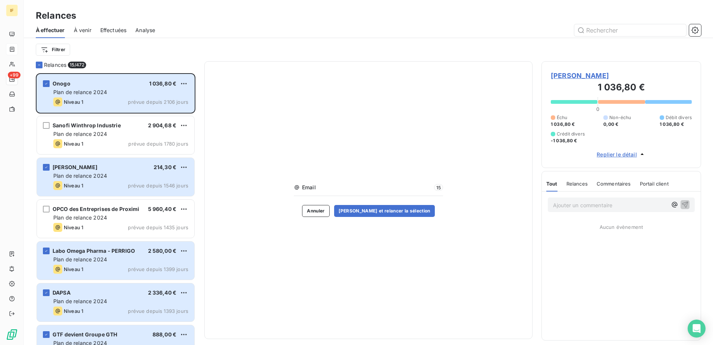
click at [619, 155] on span "Replier le détail" at bounding box center [617, 154] width 40 height 8
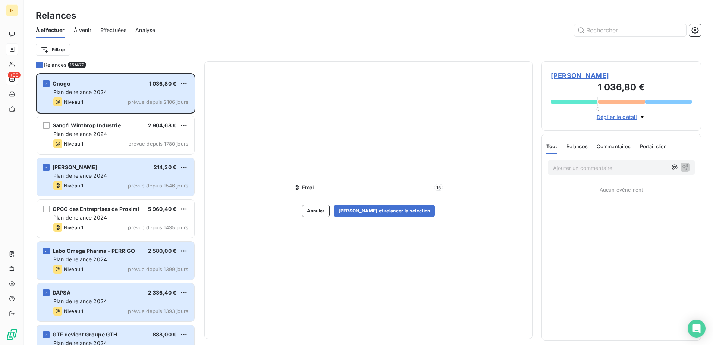
click at [576, 73] on span "[PERSON_NAME]" at bounding box center [621, 75] width 141 height 10
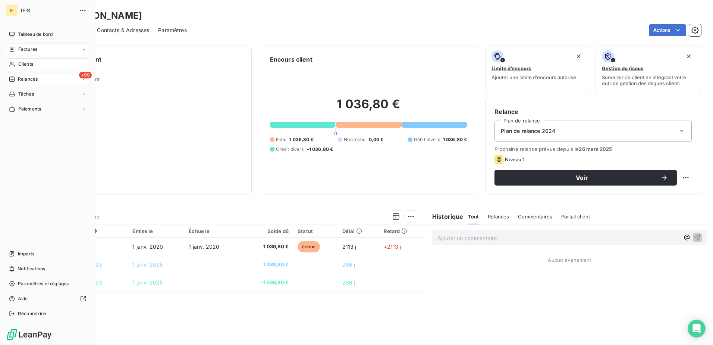
click at [29, 78] on span "Relances" at bounding box center [28, 79] width 20 height 7
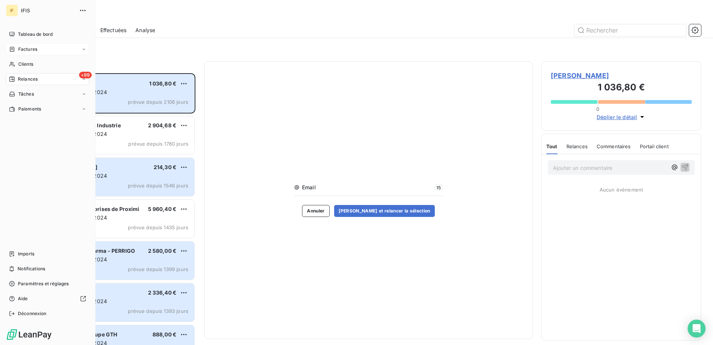
scroll to position [266, 154]
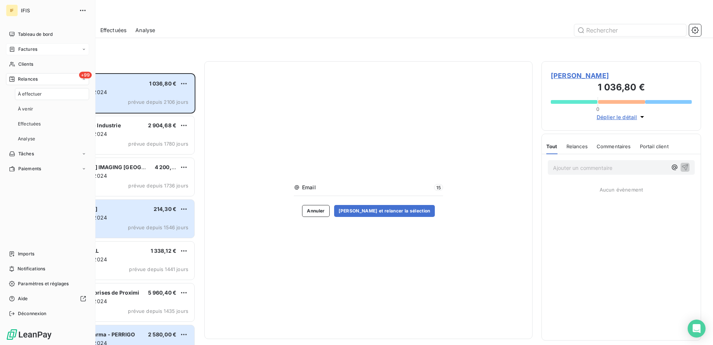
click at [86, 74] on span "+99" at bounding box center [85, 75] width 13 height 7
click at [26, 122] on span "Effectuées" at bounding box center [29, 123] width 23 height 7
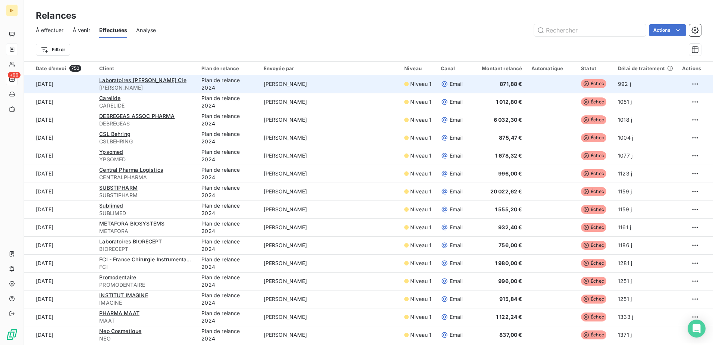
click at [121, 84] on span "[PERSON_NAME]" at bounding box center [145, 87] width 93 height 7
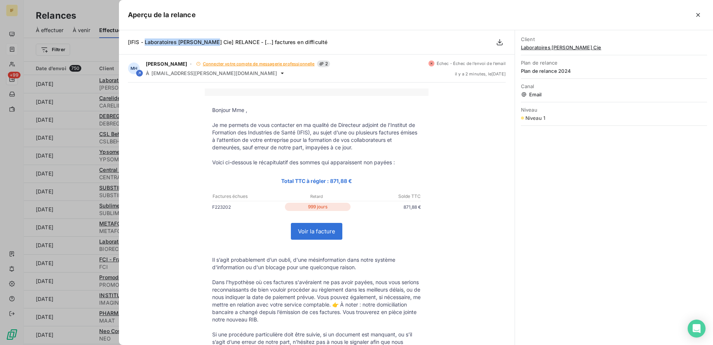
drag, startPoint x: 214, startPoint y: 43, endPoint x: 144, endPoint y: 42, distance: 70.1
click at [144, 42] on span "[IFIS - Laboratoires [PERSON_NAME] Cie] RELANCE - [...] factures en difficulté" at bounding box center [228, 42] width 200 height 6
